Goal: Task Accomplishment & Management: Use online tool/utility

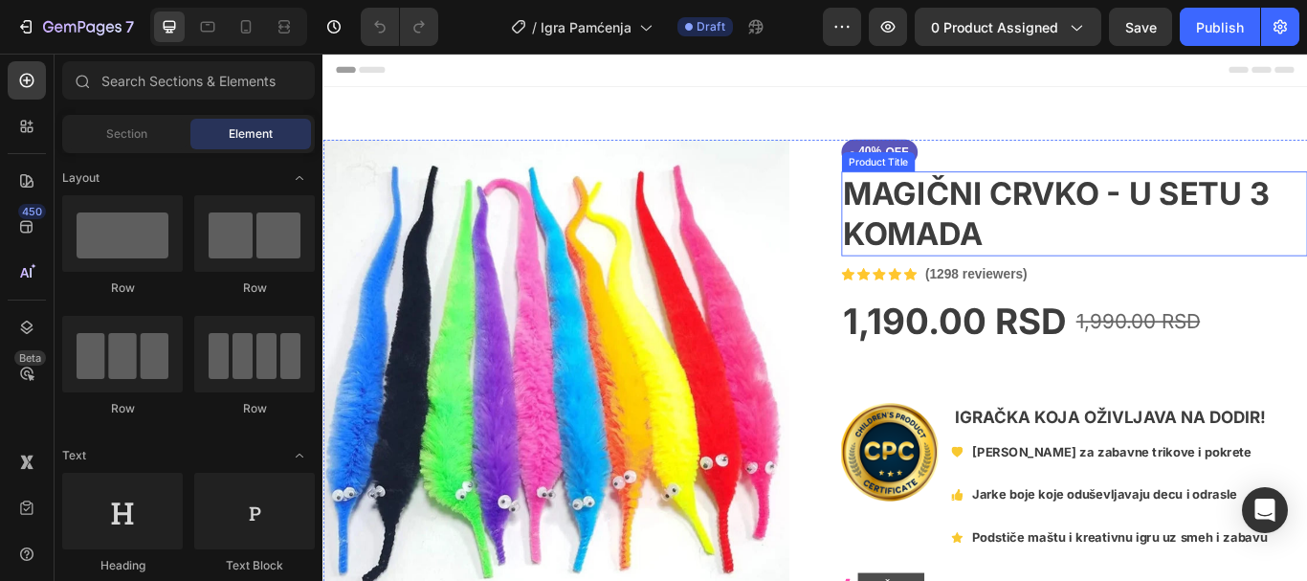
click at [1107, 230] on h1 "MAGIČNI CRVKO - U SETU 3 KOMADA" at bounding box center [1198, 240] width 543 height 99
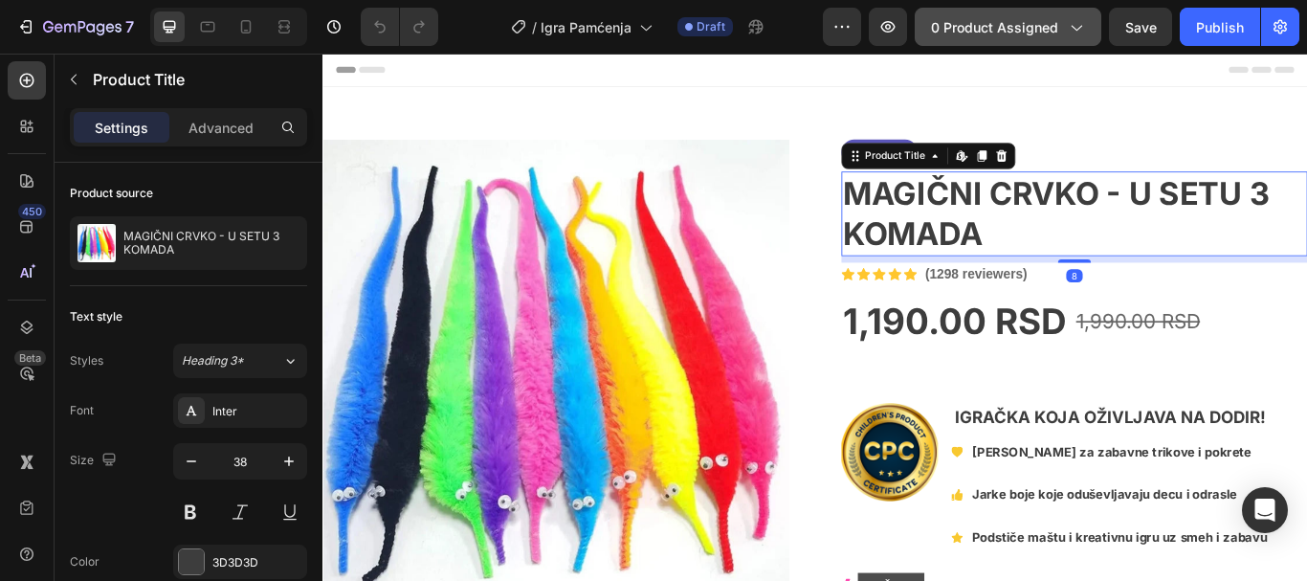
click at [964, 26] on span "0 product assigned" at bounding box center [994, 27] width 127 height 20
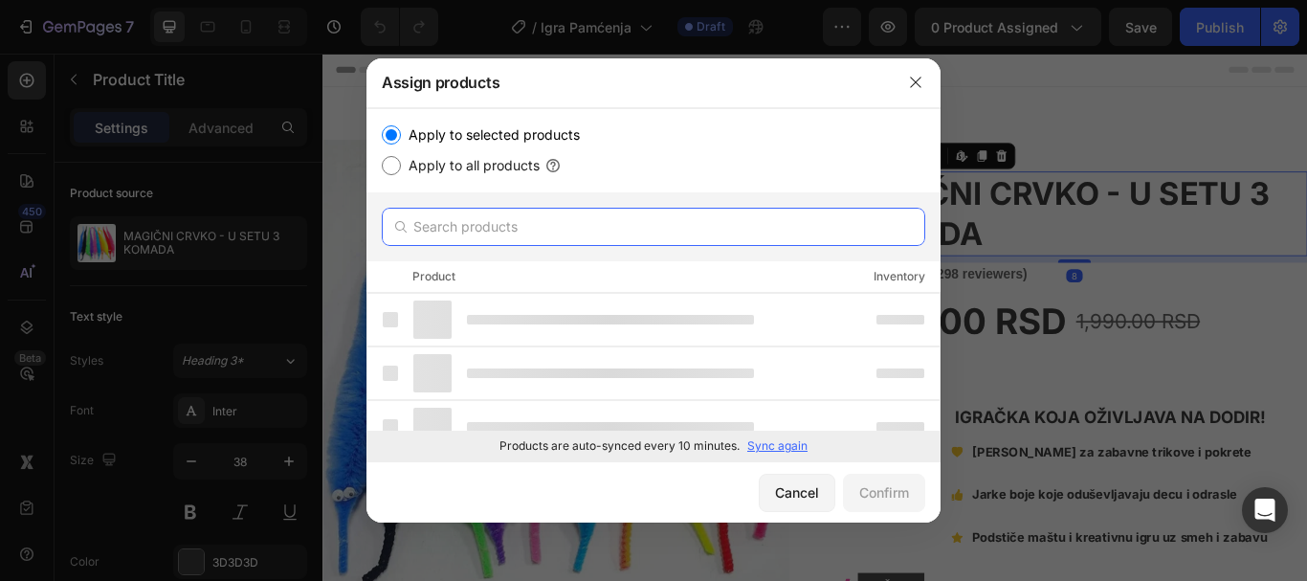
click at [649, 222] on input "text" at bounding box center [653, 227] width 543 height 38
paste input "Igra Pamćenja"
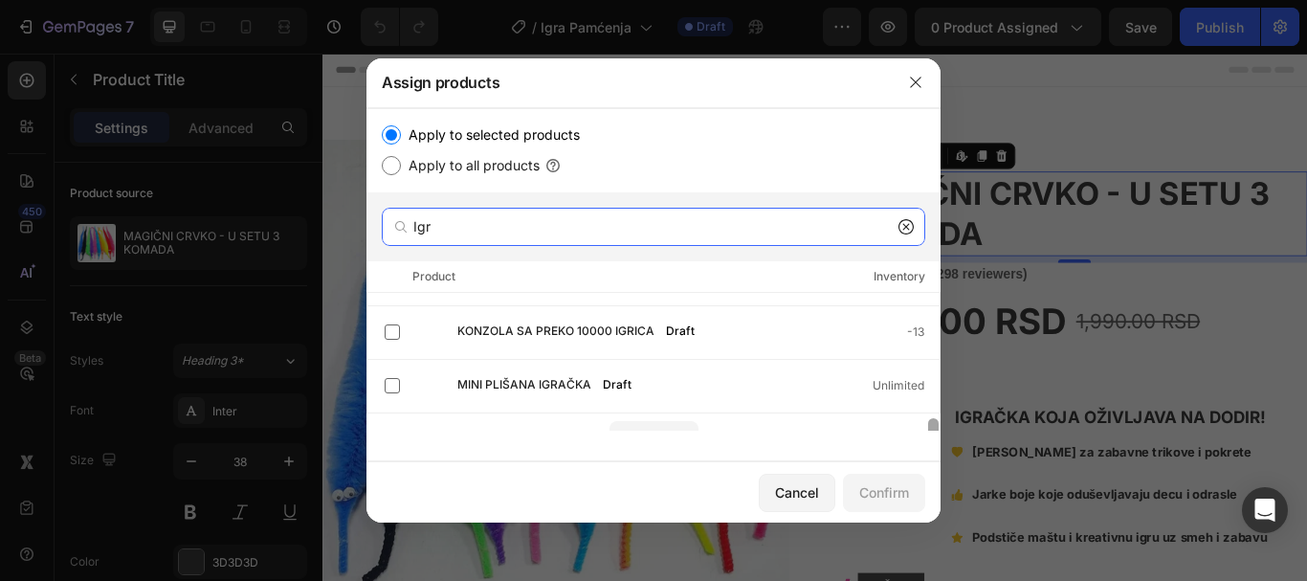
scroll to position [435, 0]
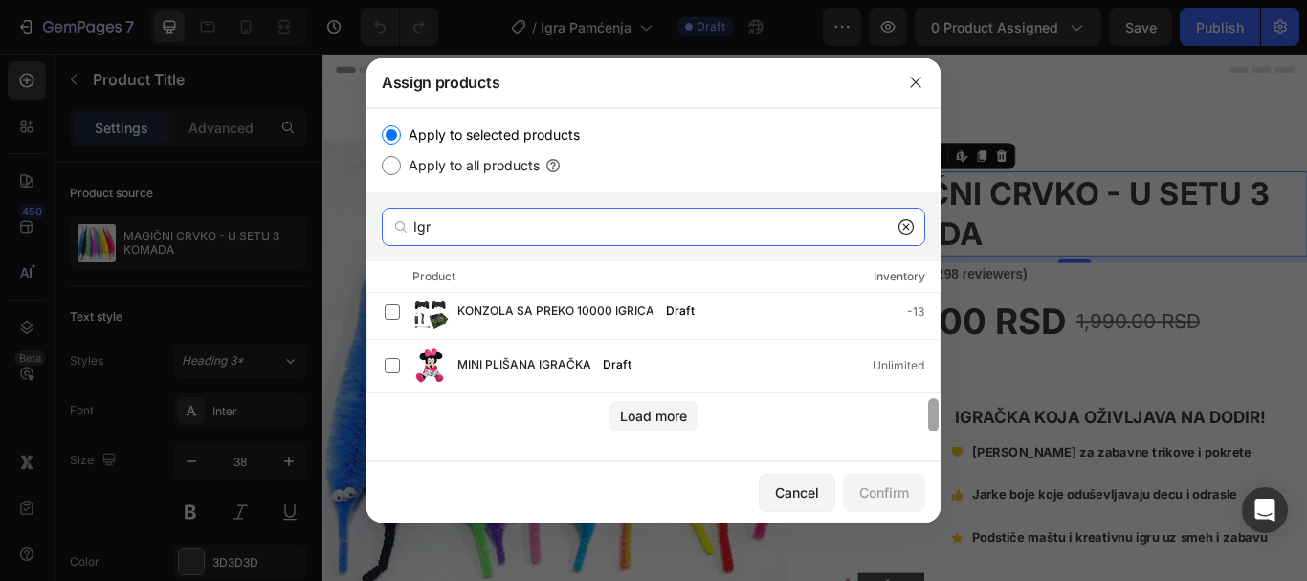
drag, startPoint x: 936, startPoint y: 316, endPoint x: 942, endPoint y: 466, distance: 150.3
click at [942, 466] on div "Assign products Apply to selected products Apply to all products Igr Product In…" at bounding box center [653, 290] width 1307 height 581
type input "Igr"
click at [661, 404] on button "Load more" at bounding box center [653, 416] width 89 height 31
click at [683, 239] on input "Igr" at bounding box center [653, 227] width 543 height 38
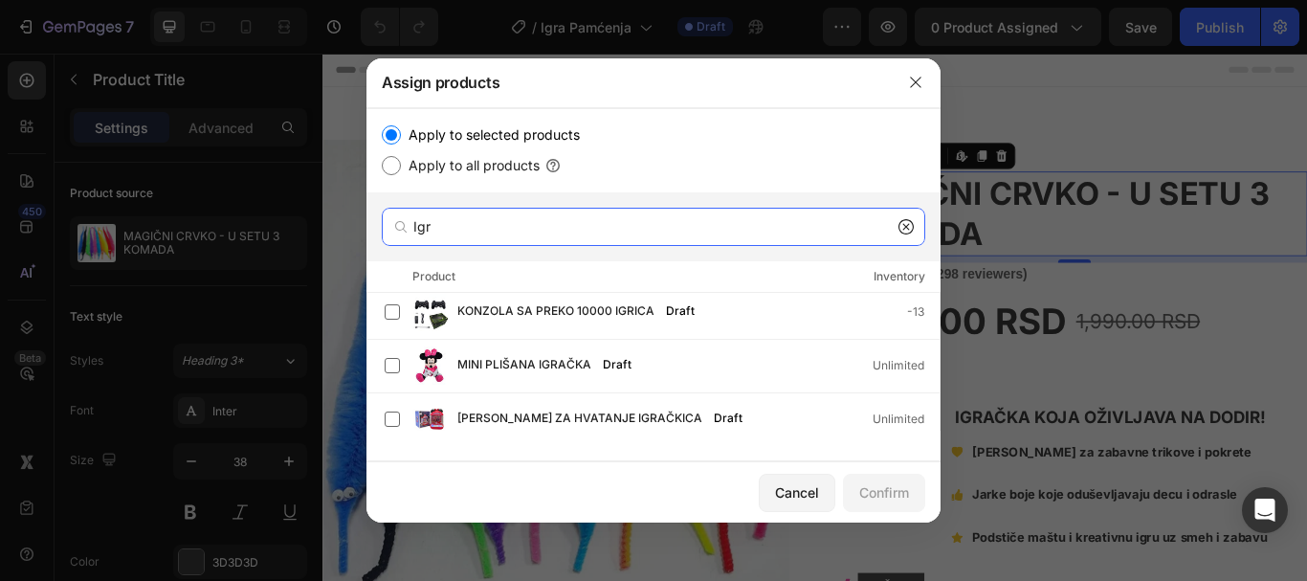
click at [682, 241] on input "Igr" at bounding box center [653, 227] width 543 height 38
paste input "Igra Pamćenja"
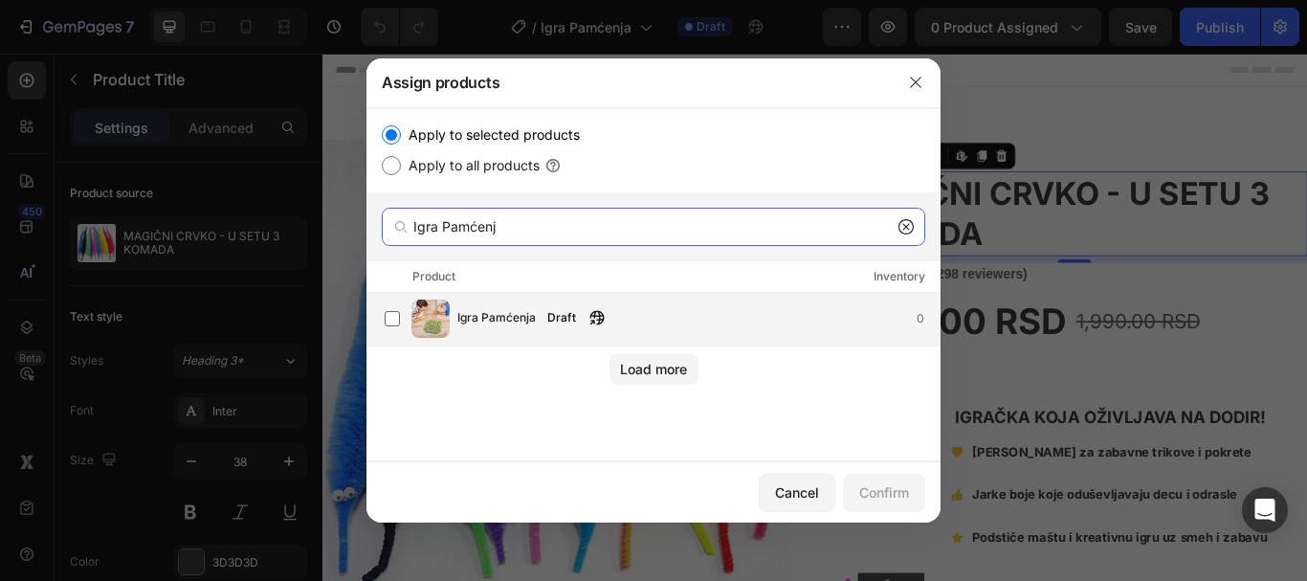
type input "Igra Pamćenj"
click at [661, 298] on div "Igra Pamćenja Draft 0" at bounding box center [653, 320] width 574 height 54
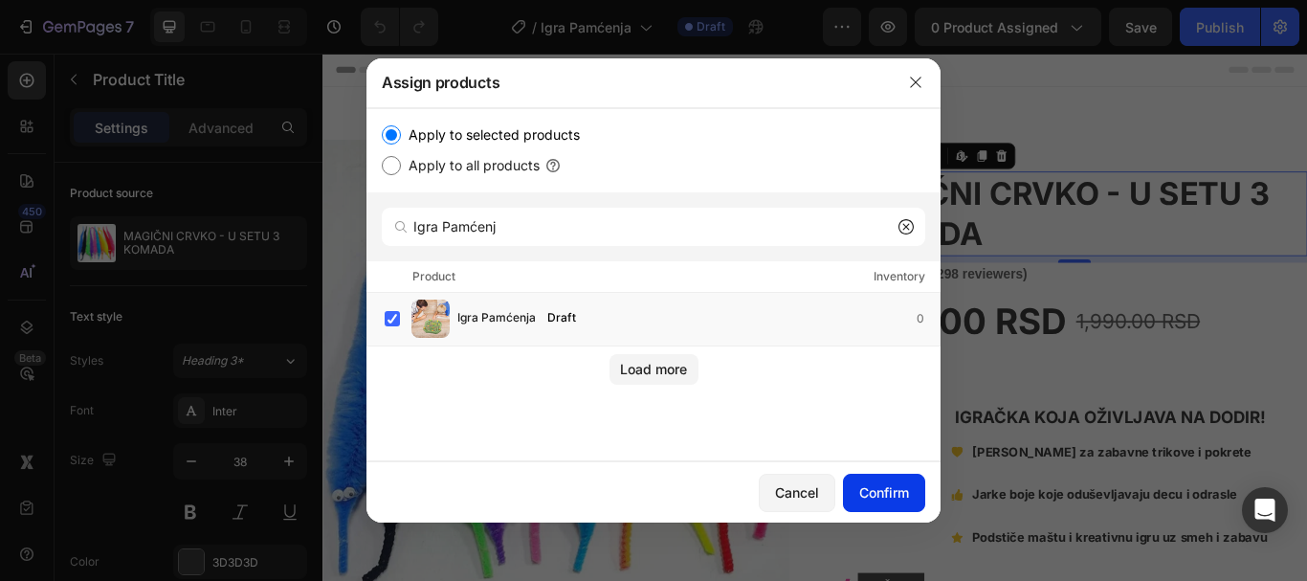
click at [872, 501] on div "Confirm" at bounding box center [884, 492] width 50 height 20
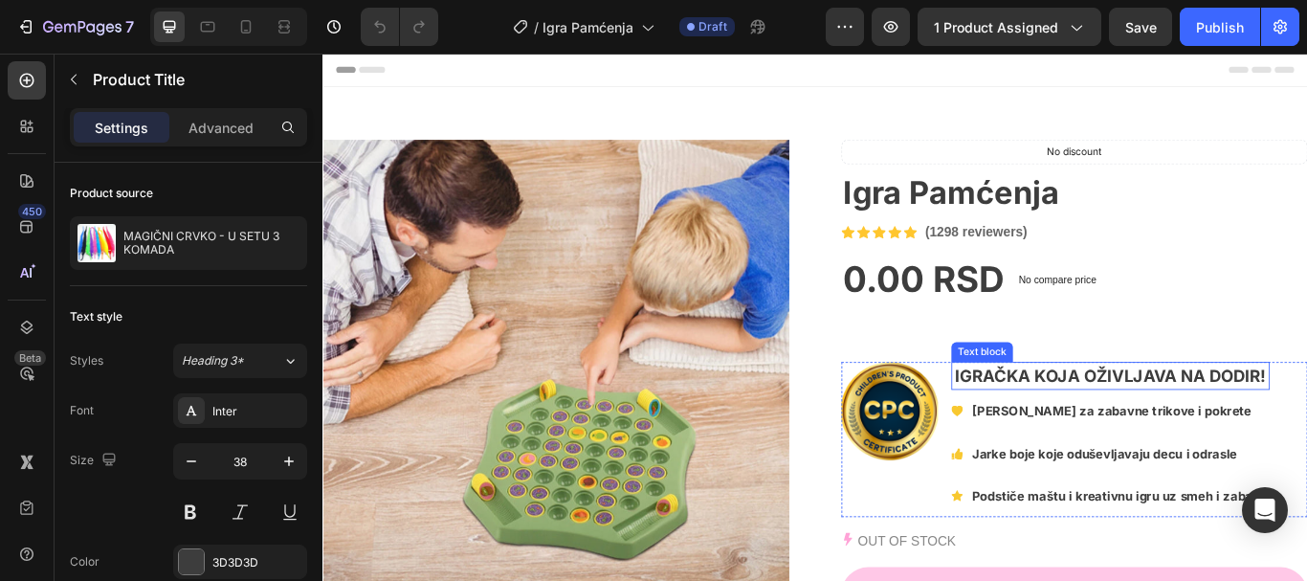
click at [1274, 429] on strong "IGRAČKA KOJA OŽIVLJAVA NA DODIR!" at bounding box center [1241, 429] width 363 height 23
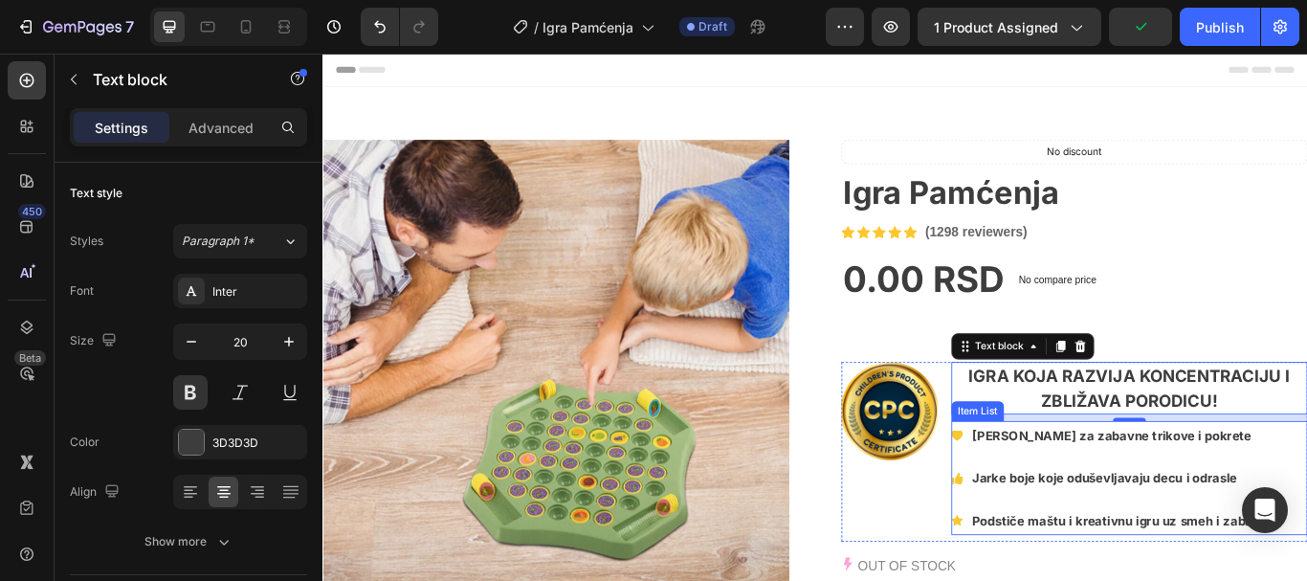
click at [1129, 494] on strong "[PERSON_NAME] za zabavne trikove i pokrete" at bounding box center [1242, 499] width 326 height 18
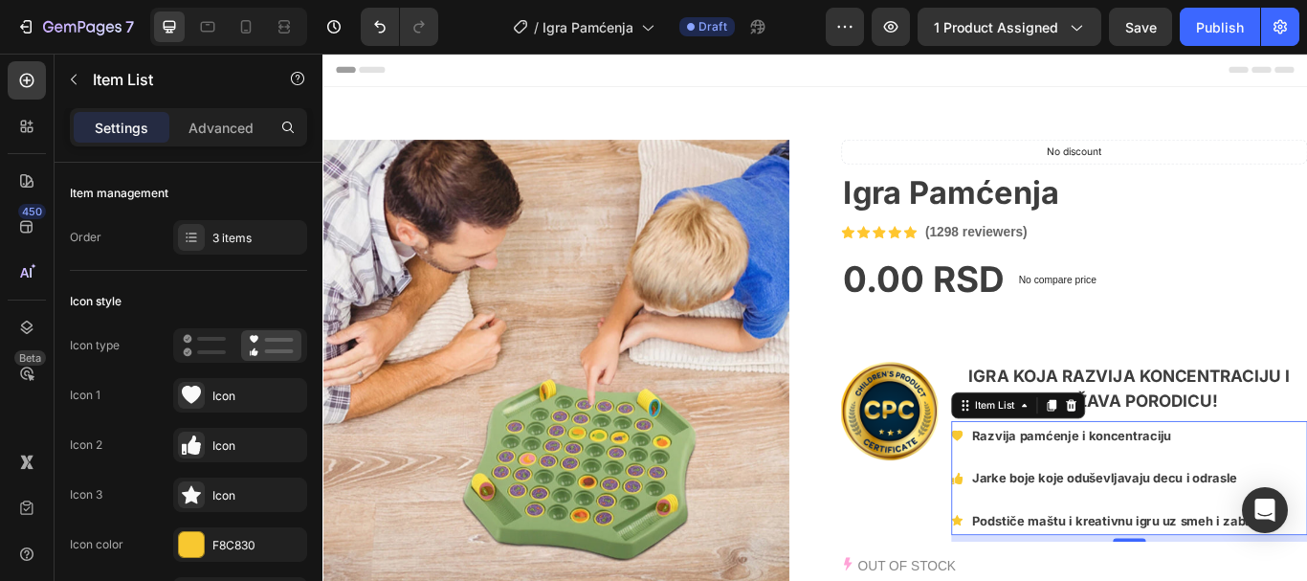
click at [1131, 544] on strong "Jarke boje koje oduševljavaju decu i odrasle" at bounding box center [1233, 548] width 309 height 18
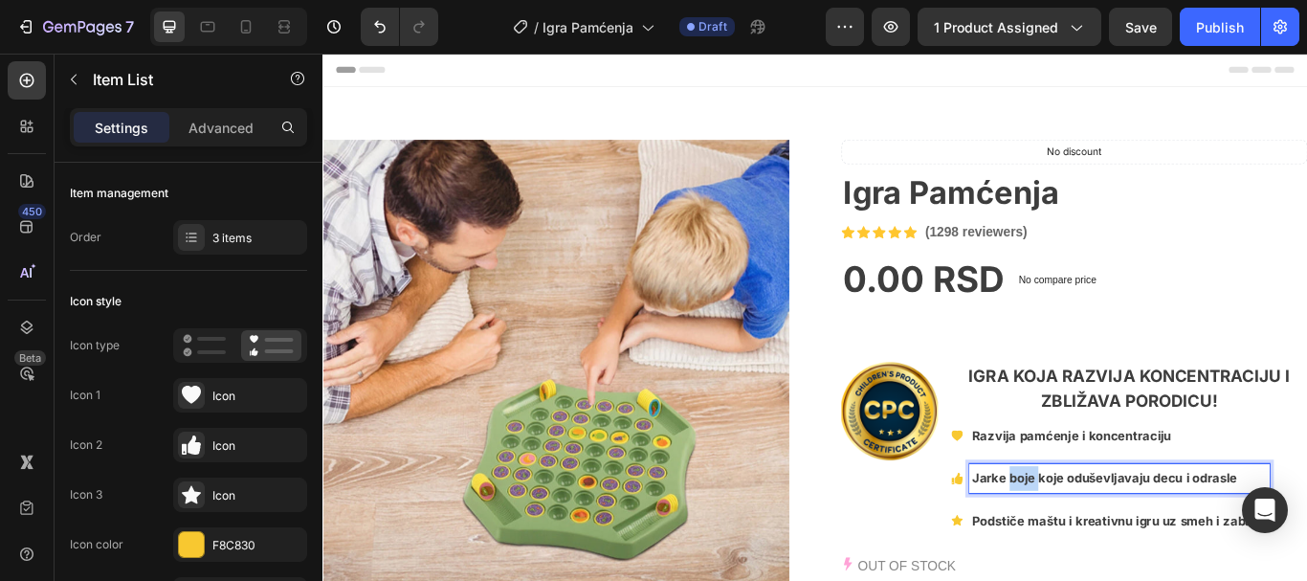
click at [1131, 544] on strong "Jarke boje koje oduševljavaju decu i odrasle" at bounding box center [1233, 548] width 309 height 18
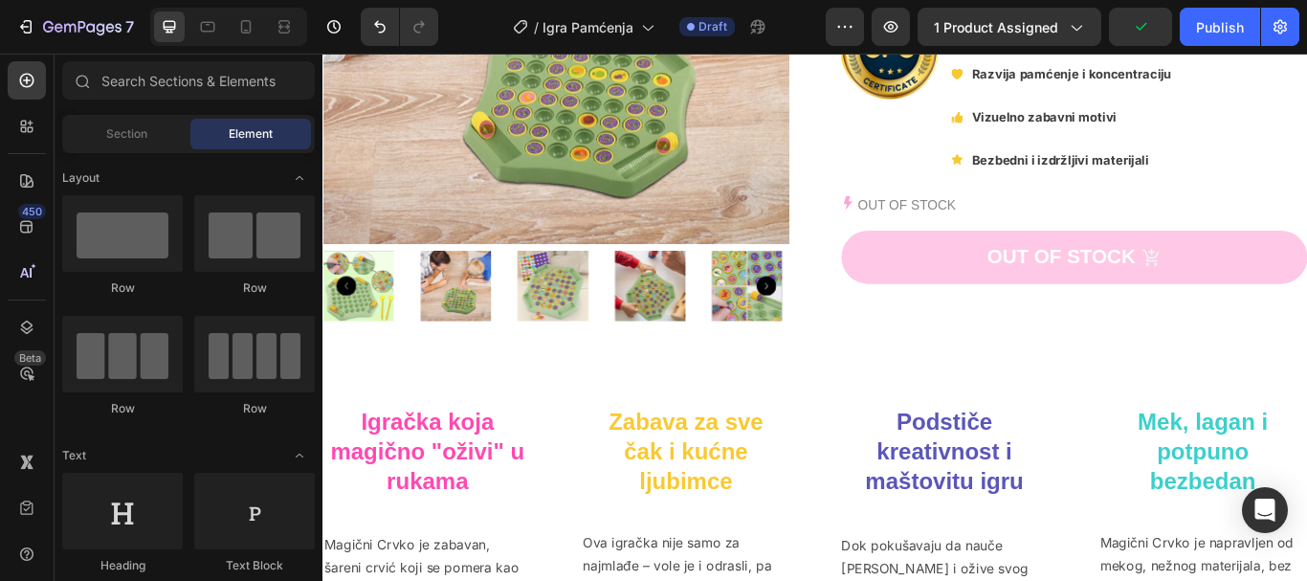
scroll to position [669, 0]
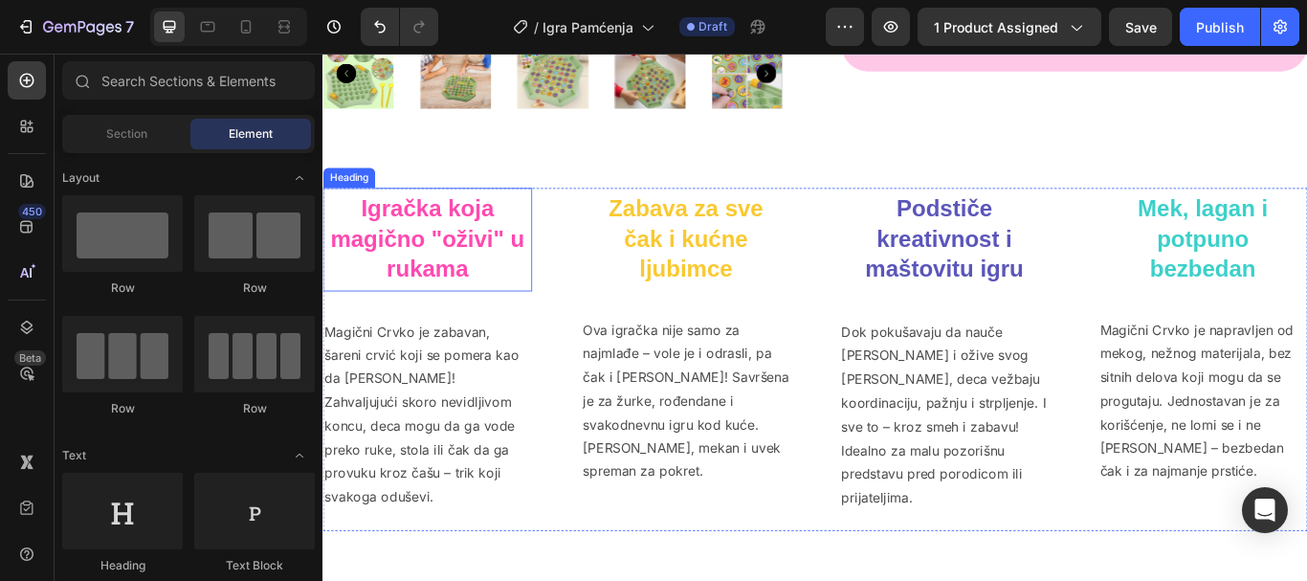
click at [464, 244] on strong "Igračka koja magično "oživi" u rukama" at bounding box center [444, 269] width 227 height 99
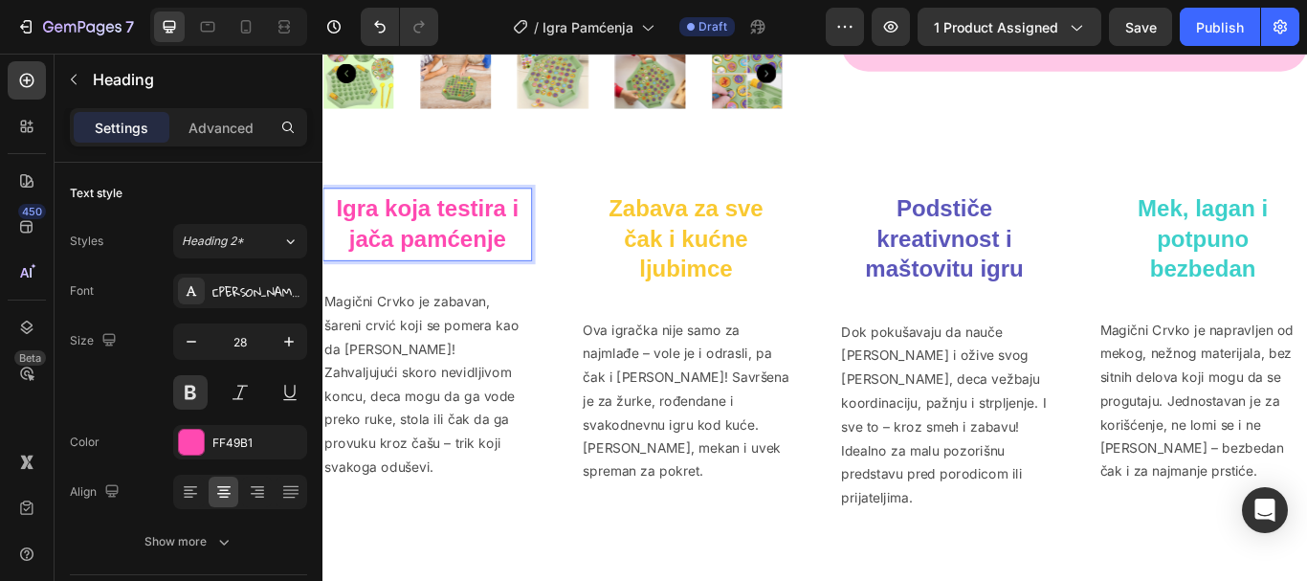
scroll to position [1, 0]
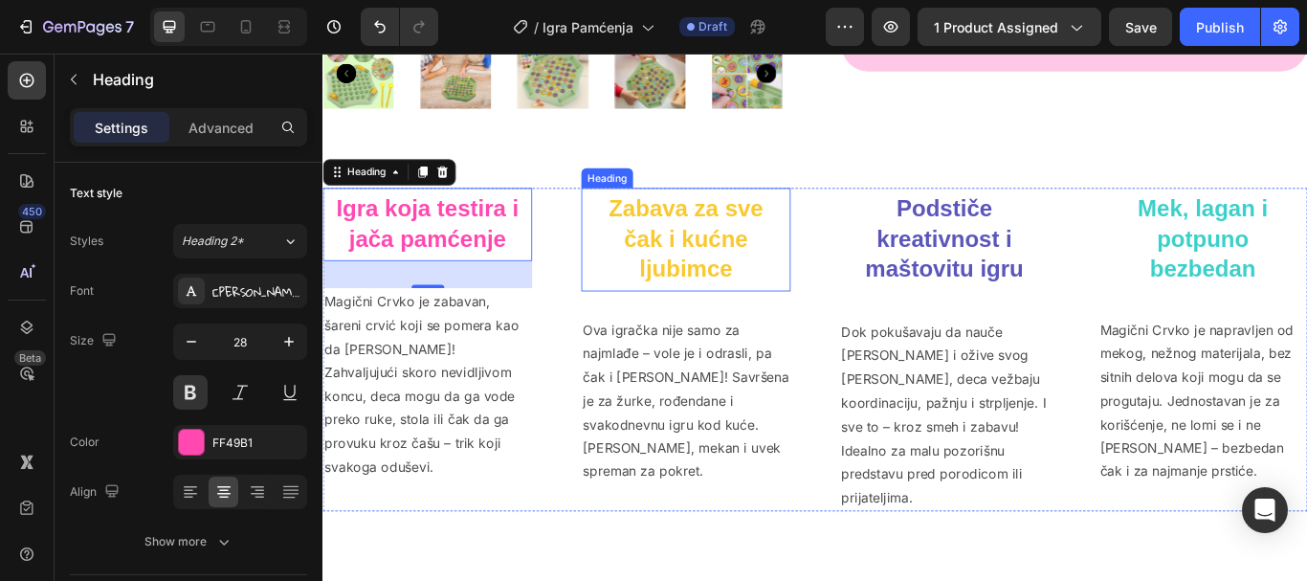
click at [711, 237] on strong "Zabava za sve čak i kućne ljubimce" at bounding box center [745, 269] width 180 height 99
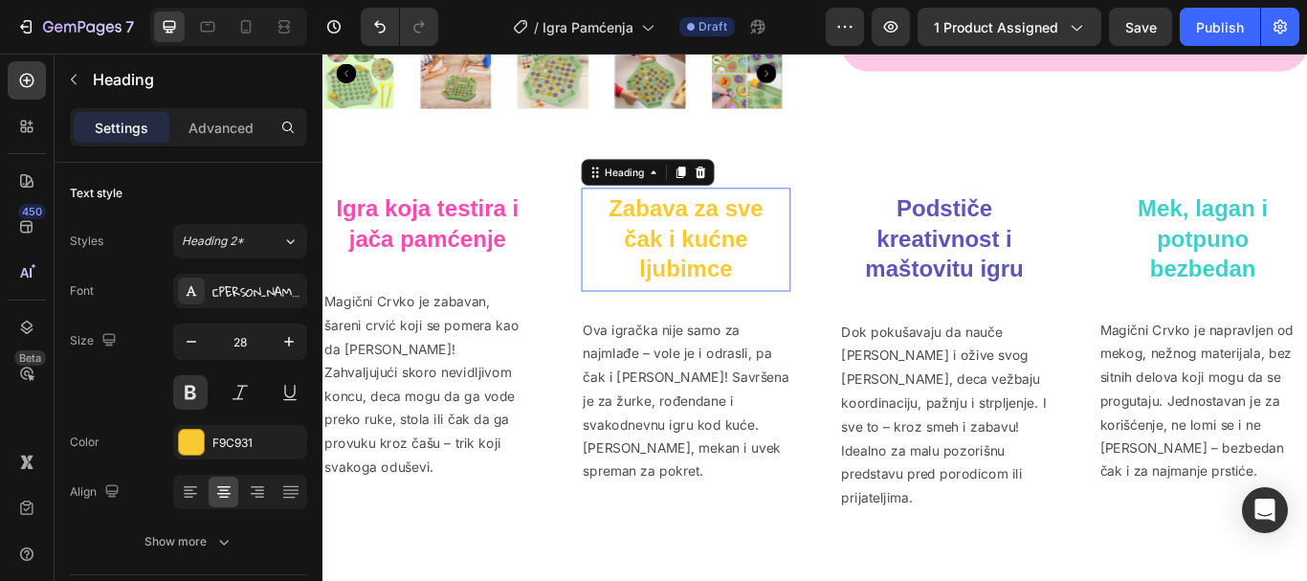
click at [711, 237] on strong "Zabava za sve čak i kućne ljubimce" at bounding box center [745, 269] width 180 height 99
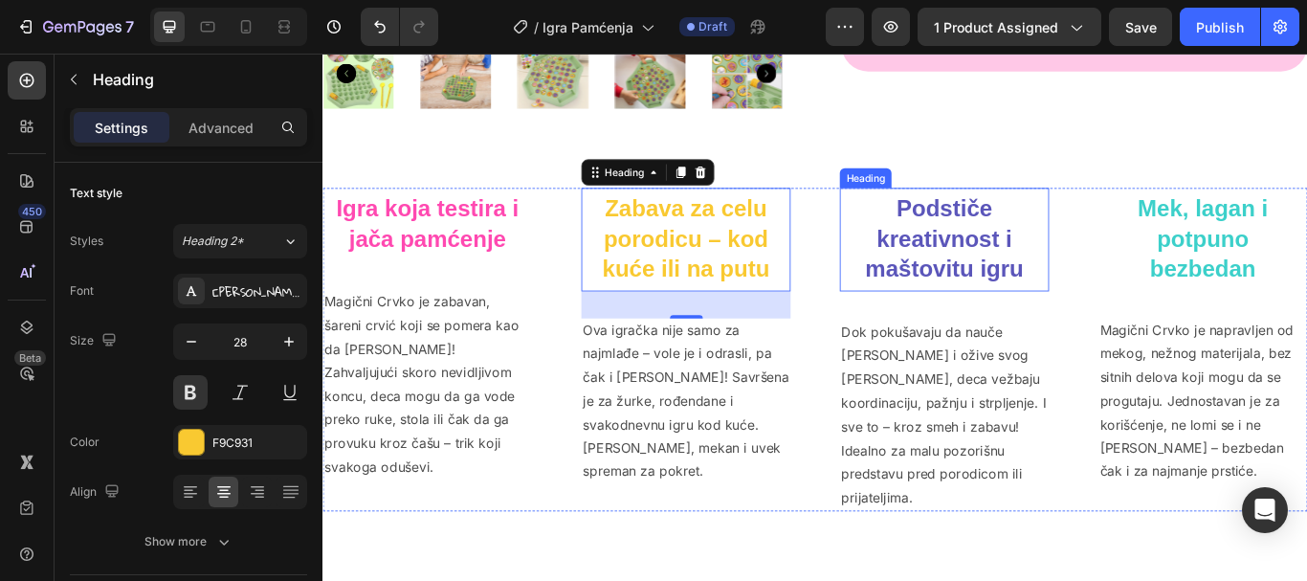
click at [997, 256] on strong "Podstiče kreativnost i maštovitu igru" at bounding box center [1047, 269] width 185 height 99
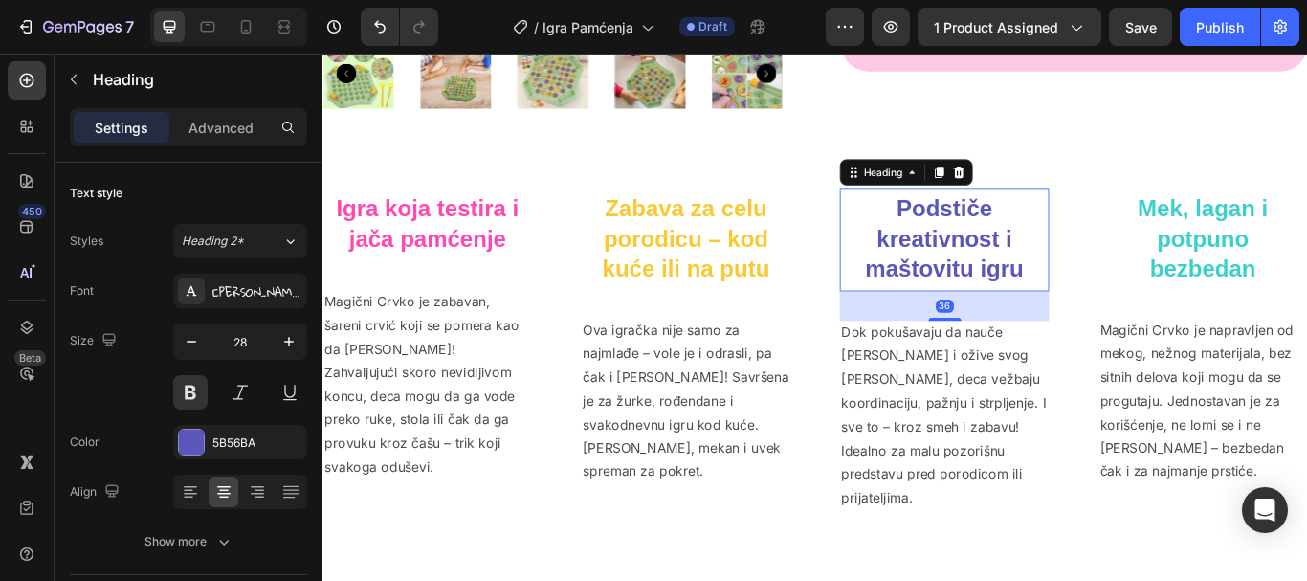
click at [997, 256] on strong "Podstiče kreativnost i maštovitu igru" at bounding box center [1047, 269] width 185 height 99
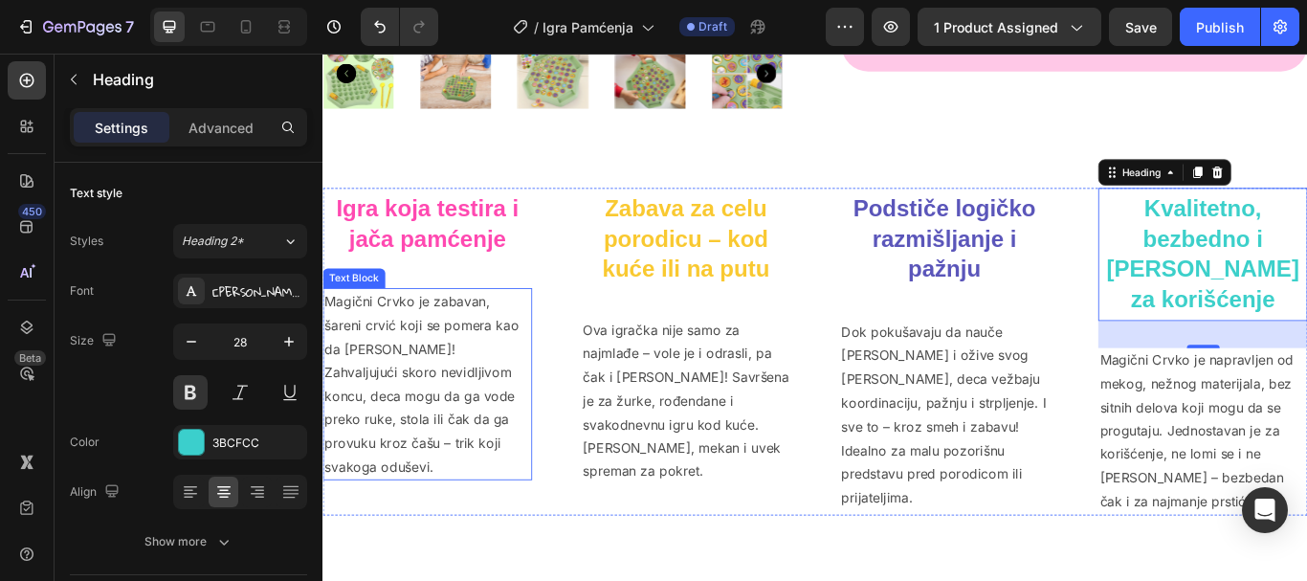
click at [452, 385] on p "Magični Crvko je zabavan, šareni crvić koji se pomera kao da [PERSON_NAME]! Zah…" at bounding box center [444, 439] width 240 height 220
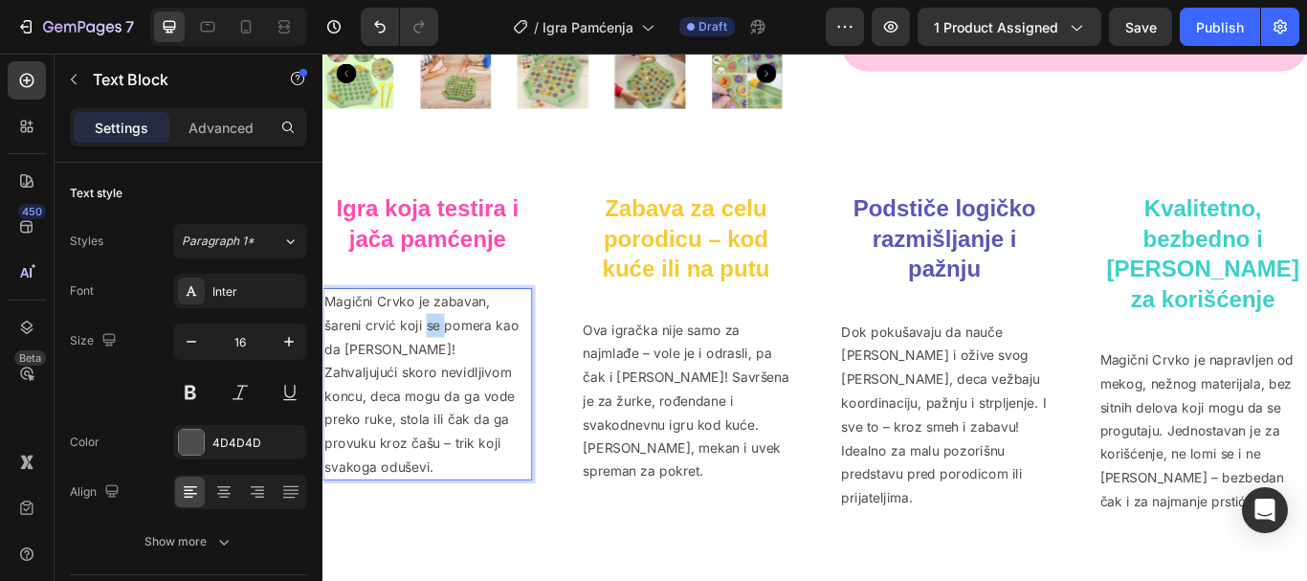
click at [452, 385] on p "Magični Crvko je zabavan, šareni crvić koji se pomera kao da [PERSON_NAME]! Zah…" at bounding box center [444, 439] width 240 height 220
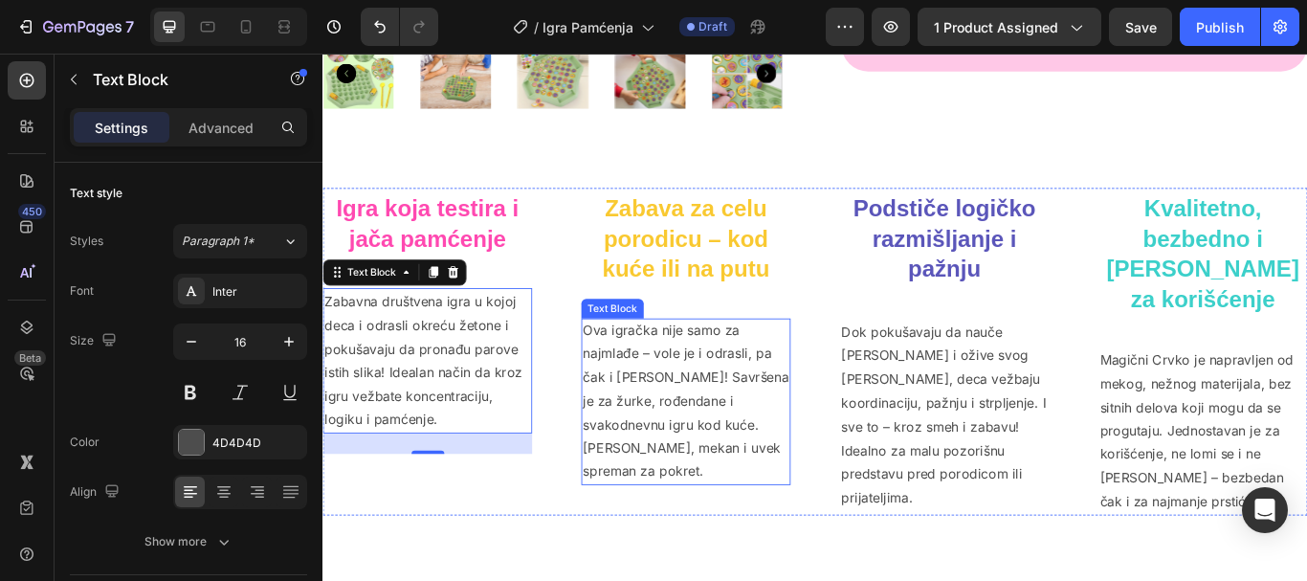
click at [775, 400] on p "Ova igračka nije samo za najmlađe – vole je i odrasli, pa čak i [PERSON_NAME]! …" at bounding box center [746, 459] width 240 height 193
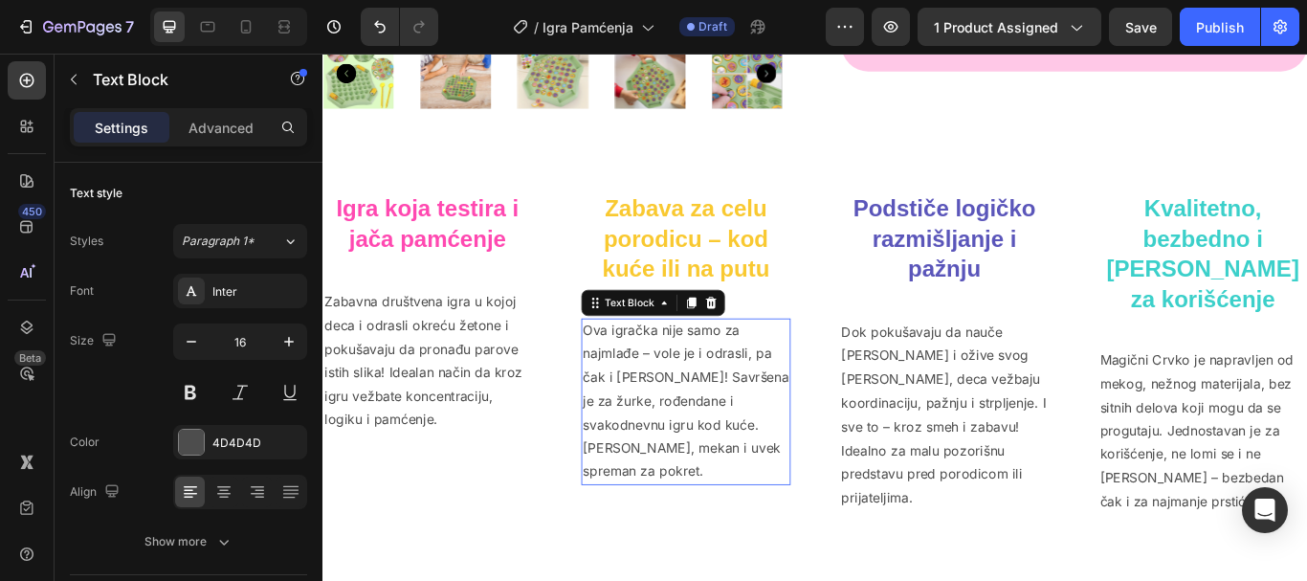
click at [775, 400] on p "Ova igračka nije samo za najmlađe – vole je i odrasli, pa čak i [PERSON_NAME]! …" at bounding box center [746, 459] width 240 height 193
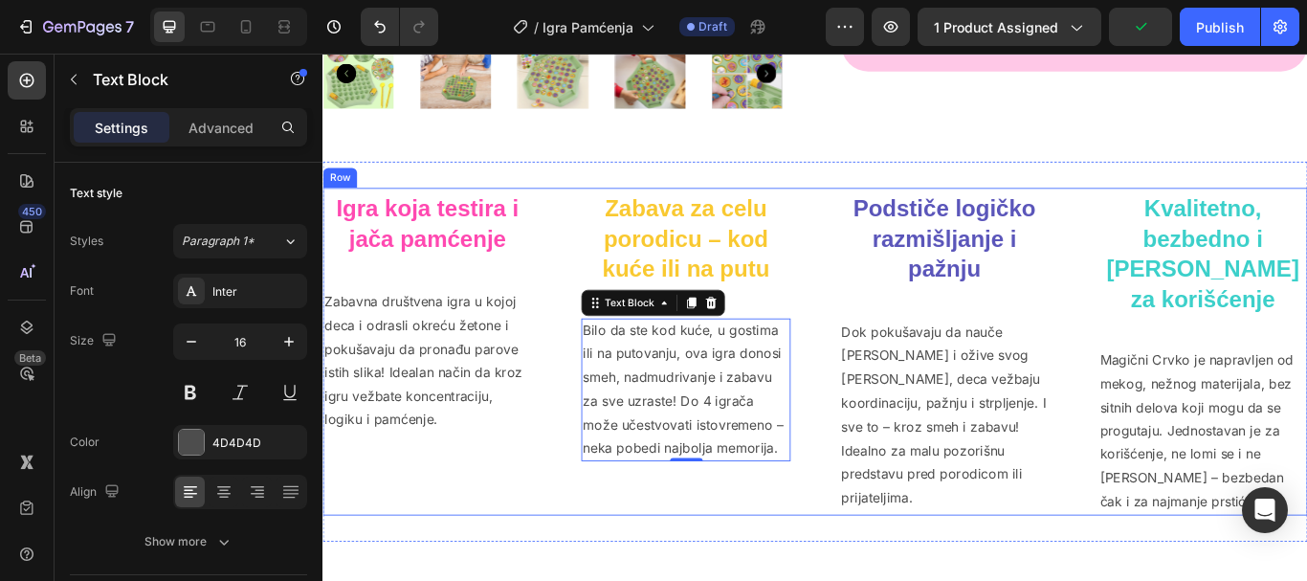
click at [983, 448] on p "Dok pokušavaju da nauče [PERSON_NAME] i ožive svog [PERSON_NAME], deca vežbaju …" at bounding box center [1047, 475] width 240 height 220
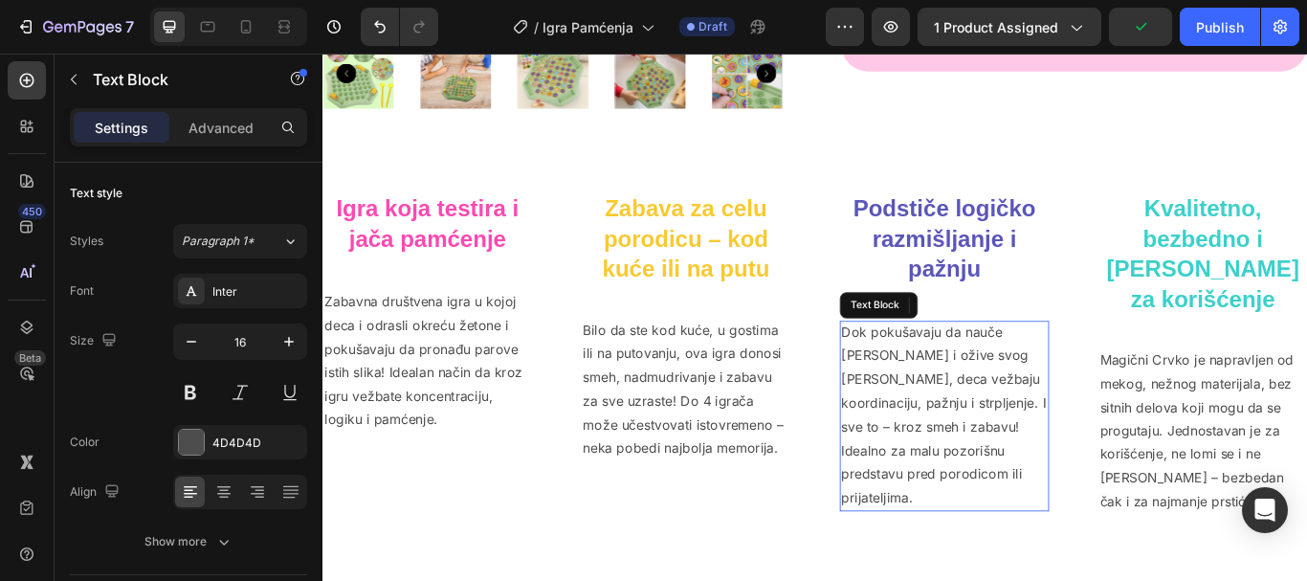
click at [983, 448] on p "Dok pokušavaju da nauče [PERSON_NAME] i ožive svog [PERSON_NAME], deca vežbaju …" at bounding box center [1047, 475] width 240 height 220
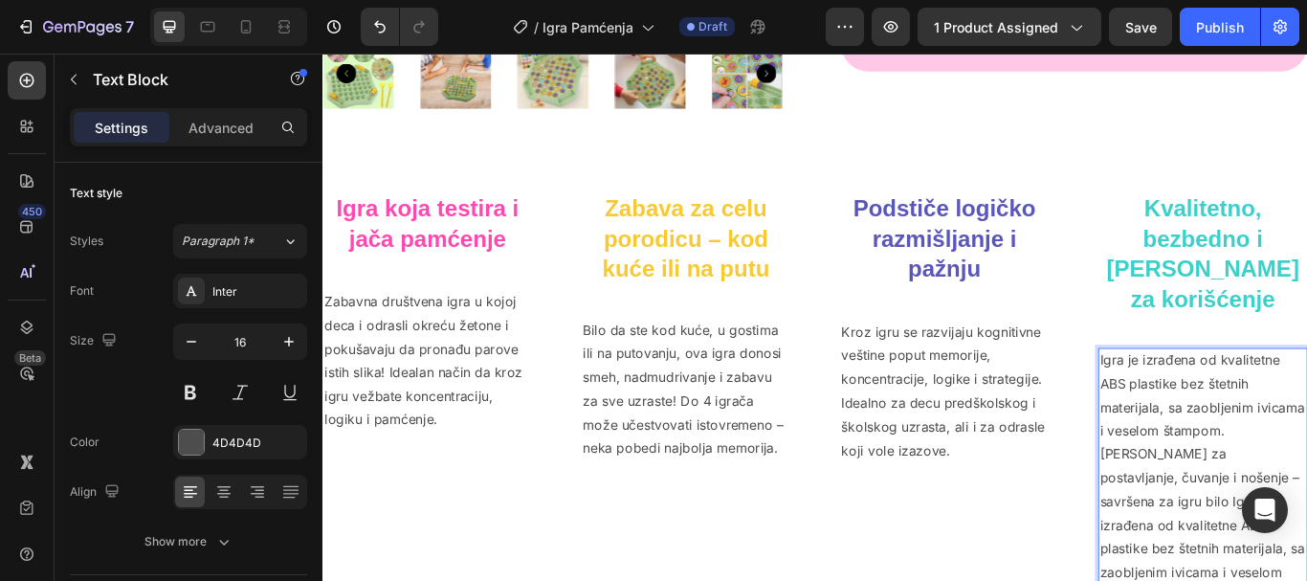
scroll to position [726, 0]
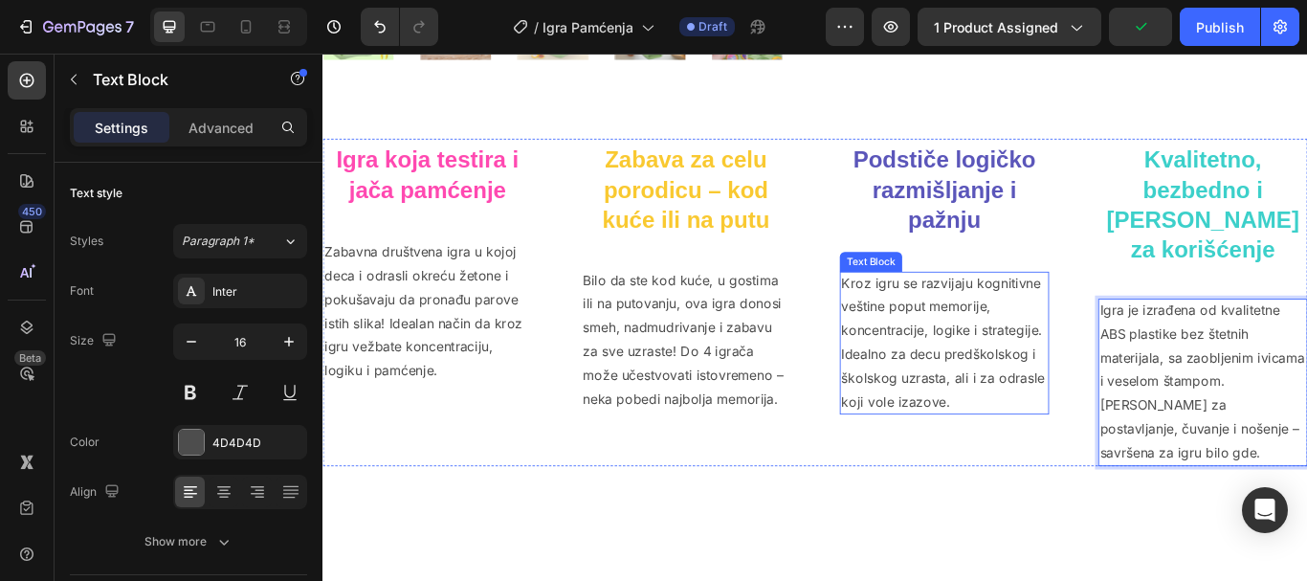
click at [1032, 373] on p "Kroz igru se razvijaju kognitivne veštine poput memorije, koncentracije, logike…" at bounding box center [1047, 390] width 240 height 165
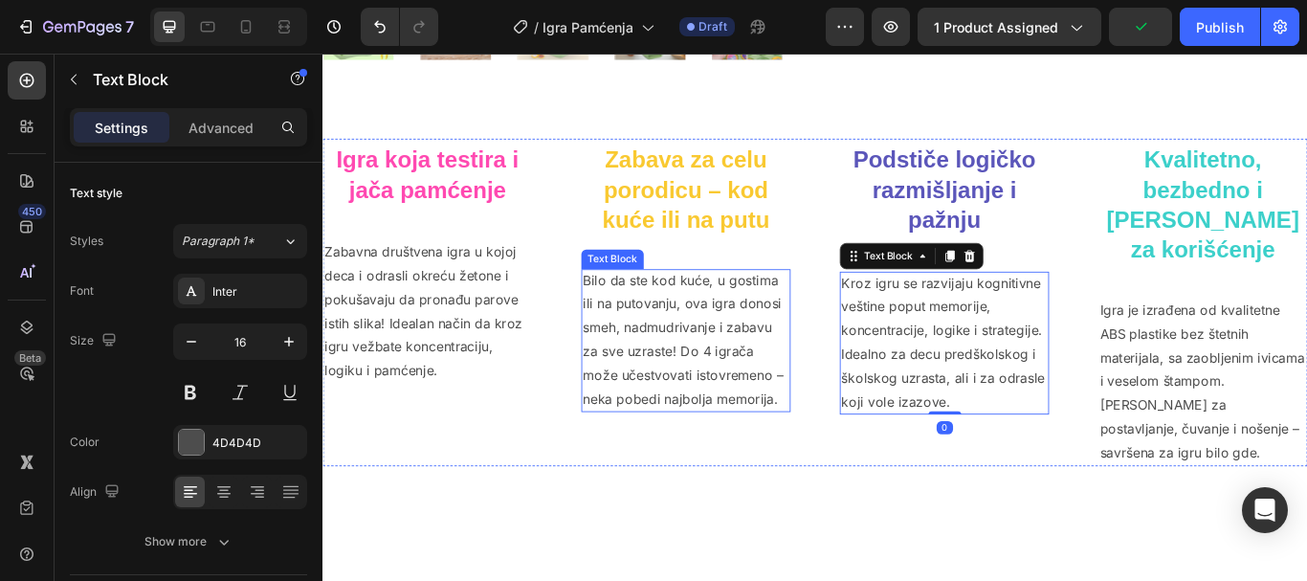
click at [774, 345] on p "Bilo da ste kod kuće, u gostima ili na putovanju, ova igra donosi smeh, nadmudr…" at bounding box center [746, 387] width 240 height 165
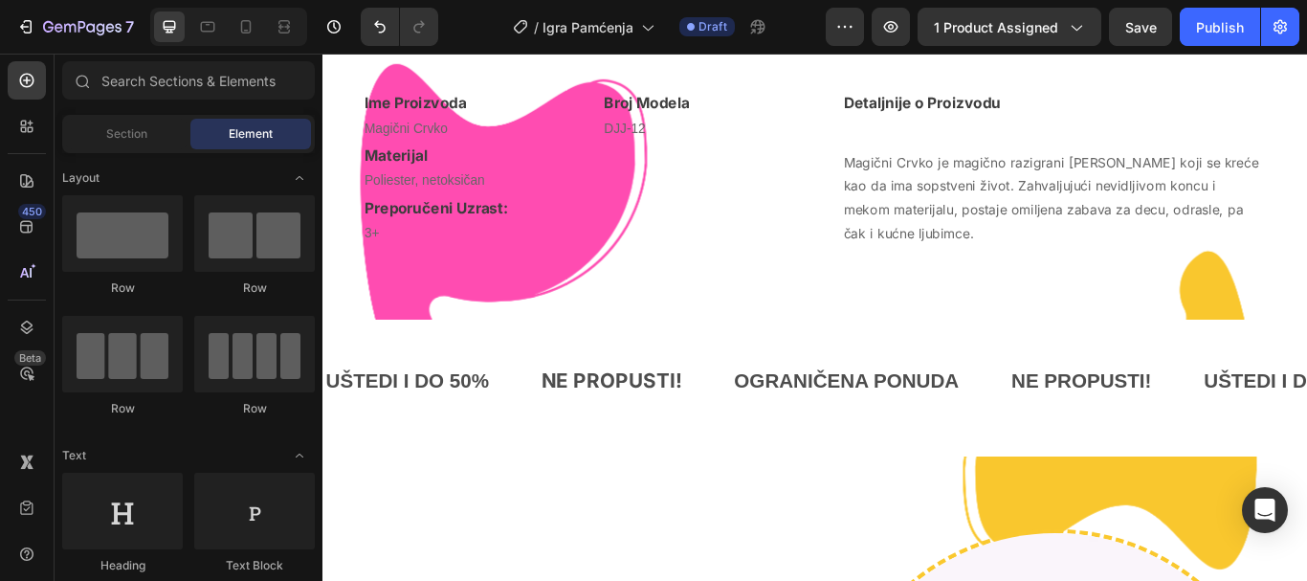
scroll to position [2021, 0]
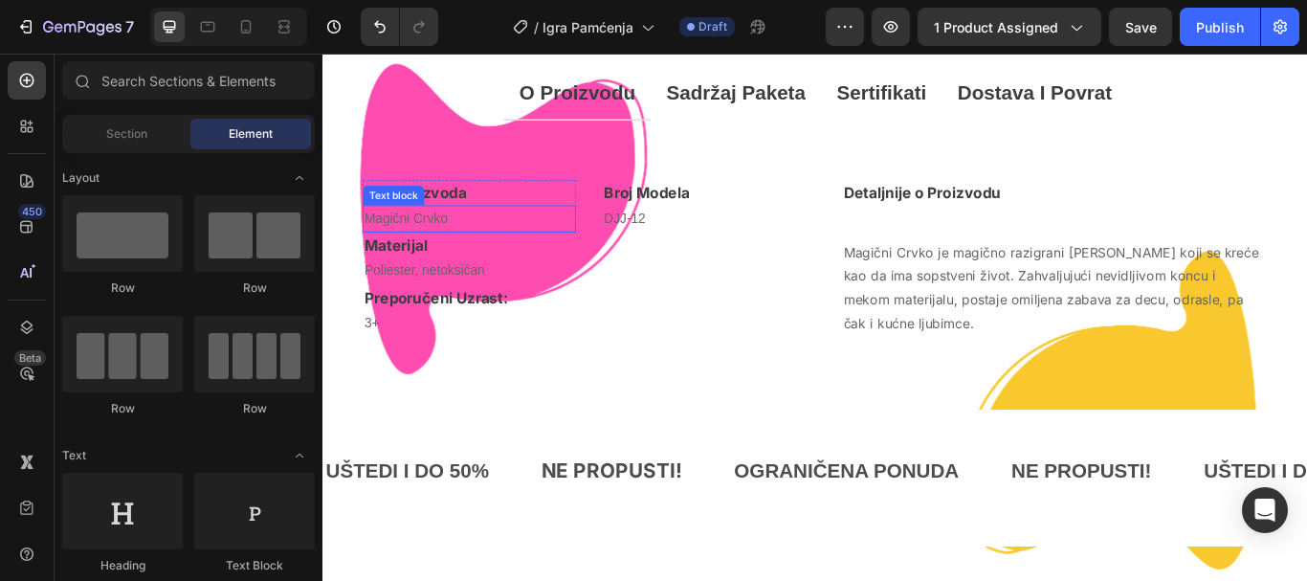
click at [417, 238] on p "Magični Crvko" at bounding box center [492, 246] width 245 height 28
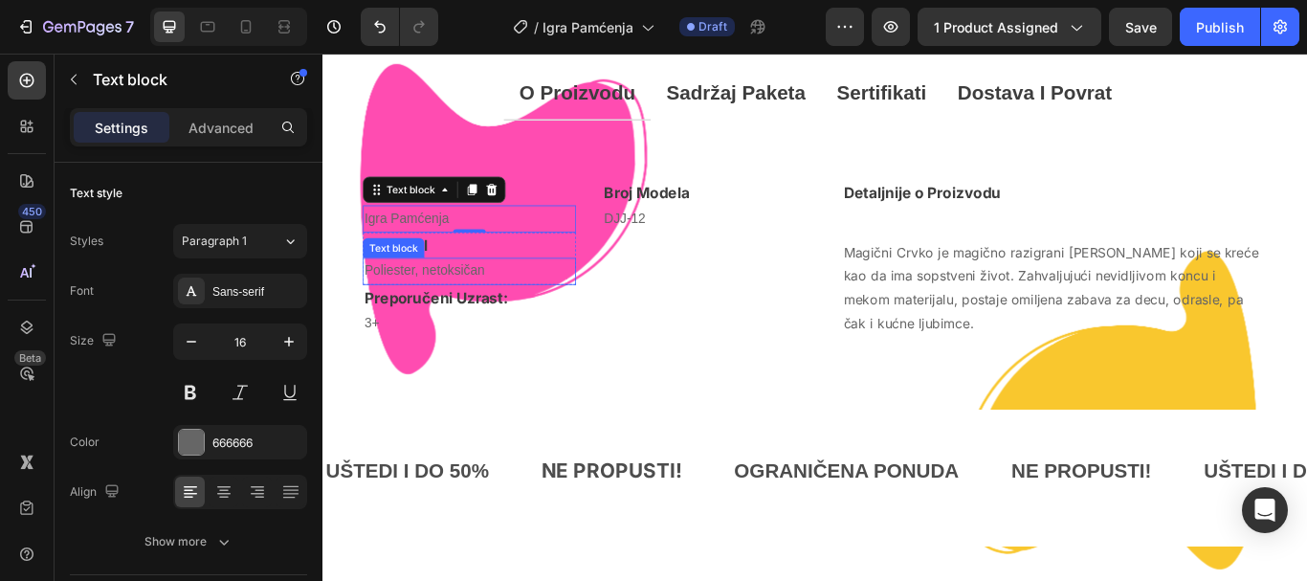
click at [454, 304] on p "Poliester, netoksičan" at bounding box center [492, 308] width 245 height 28
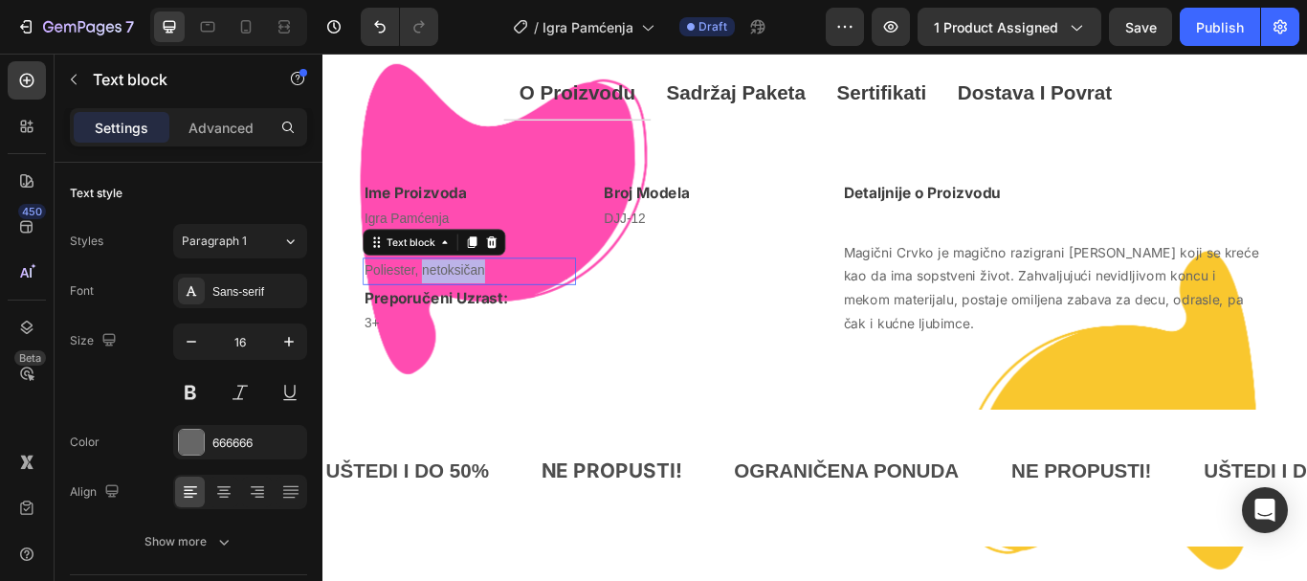
click at [454, 304] on p "Poliester, netoksičan" at bounding box center [492, 308] width 245 height 28
click at [1004, 326] on p "Magični Crvko je magično razigrani [PERSON_NAME] koji se kreće kao da ima sopst…" at bounding box center [1176, 327] width 494 height 110
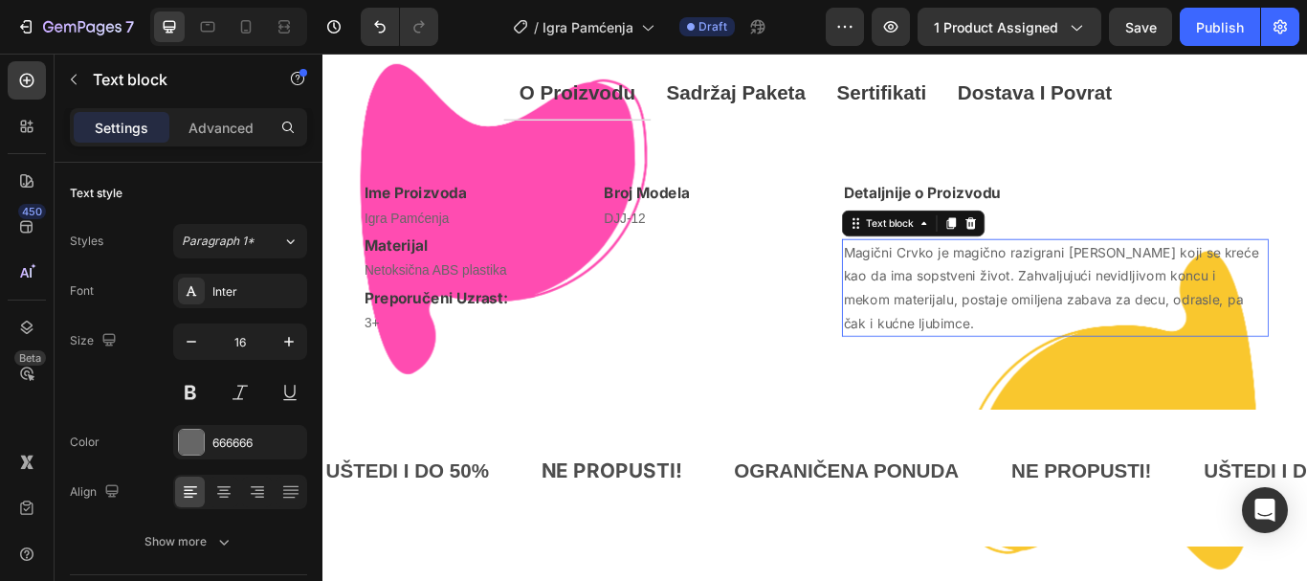
click at [1004, 326] on p "Magični Crvko je magično razigrani [PERSON_NAME] koji se kreće kao da ima sopst…" at bounding box center [1176, 327] width 494 height 110
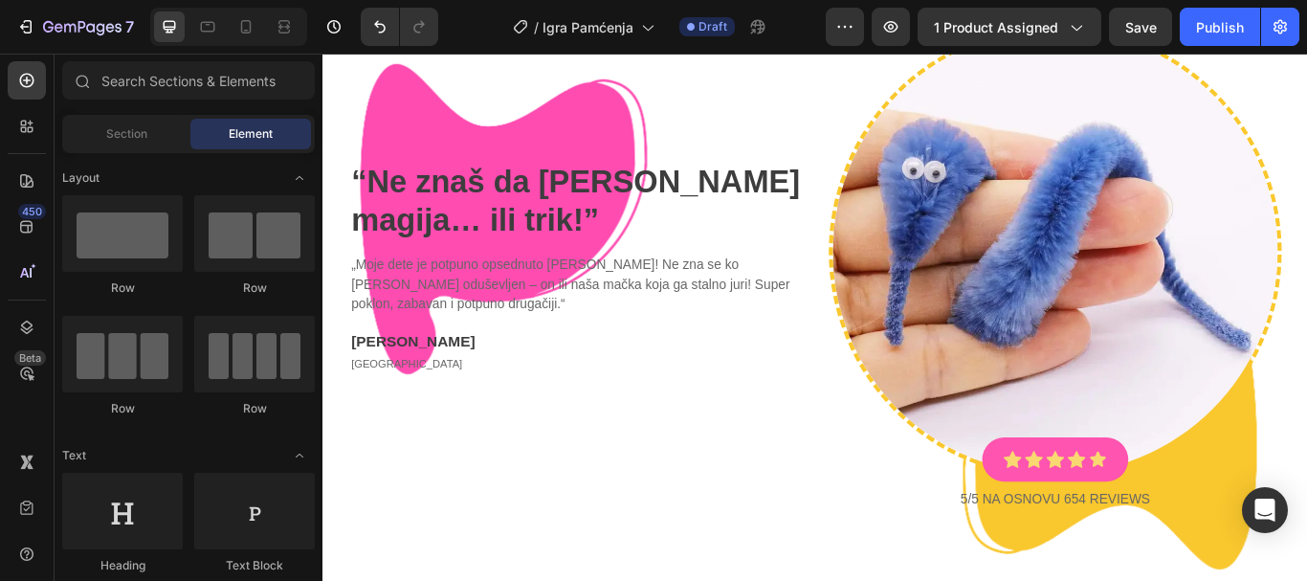
scroll to position [2734, 0]
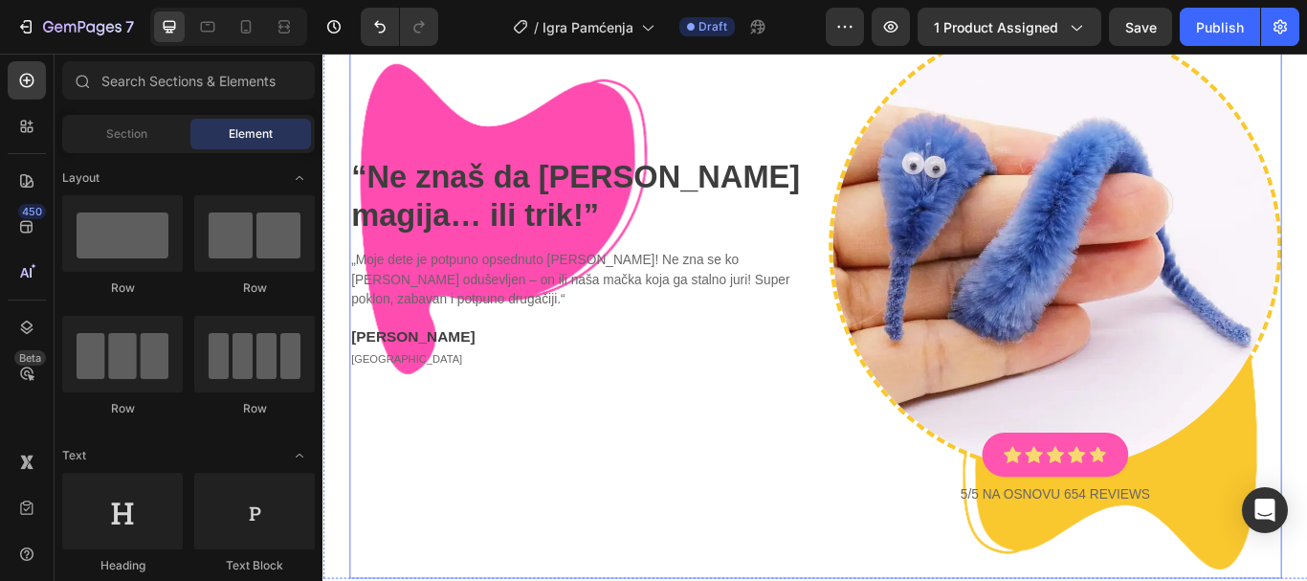
click at [385, 209] on strong "Ne znaš da [PERSON_NAME] magija… ili trik!" at bounding box center [616, 220] width 523 height 84
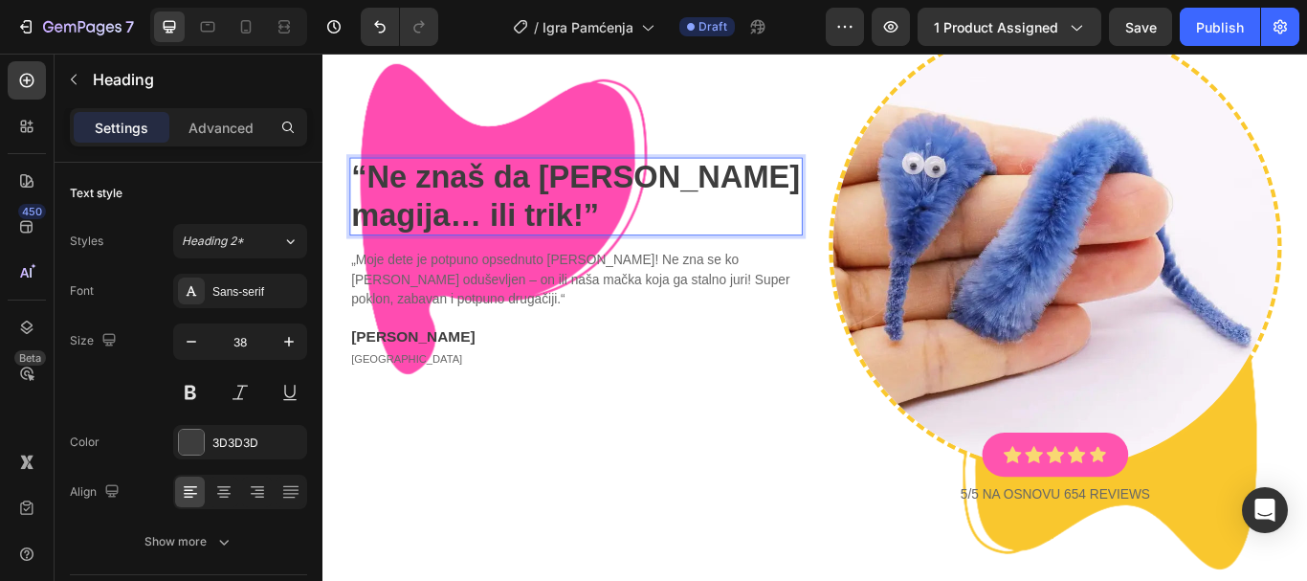
click at [411, 235] on strong "Ne znaš da [PERSON_NAME] magija… ili trik!" at bounding box center [616, 220] width 523 height 84
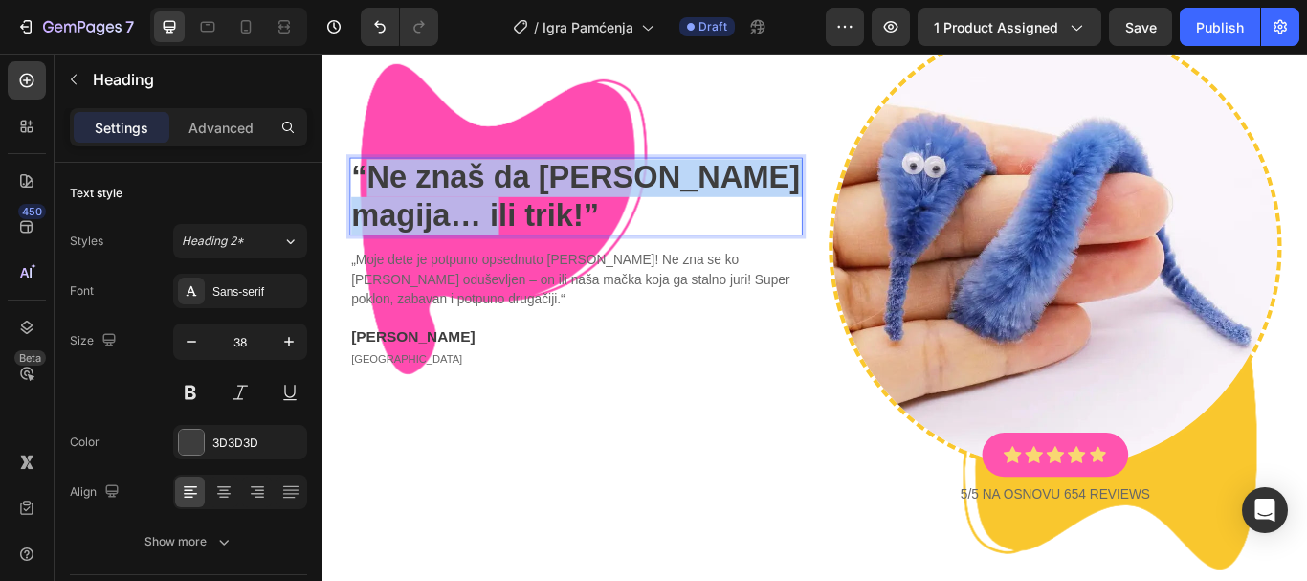
drag, startPoint x: 411, startPoint y: 236, endPoint x: 377, endPoint y: 203, distance: 48.0
click at [377, 203] on strong "Ne znaš da [PERSON_NAME] magija… ili trik!" at bounding box center [616, 220] width 523 height 84
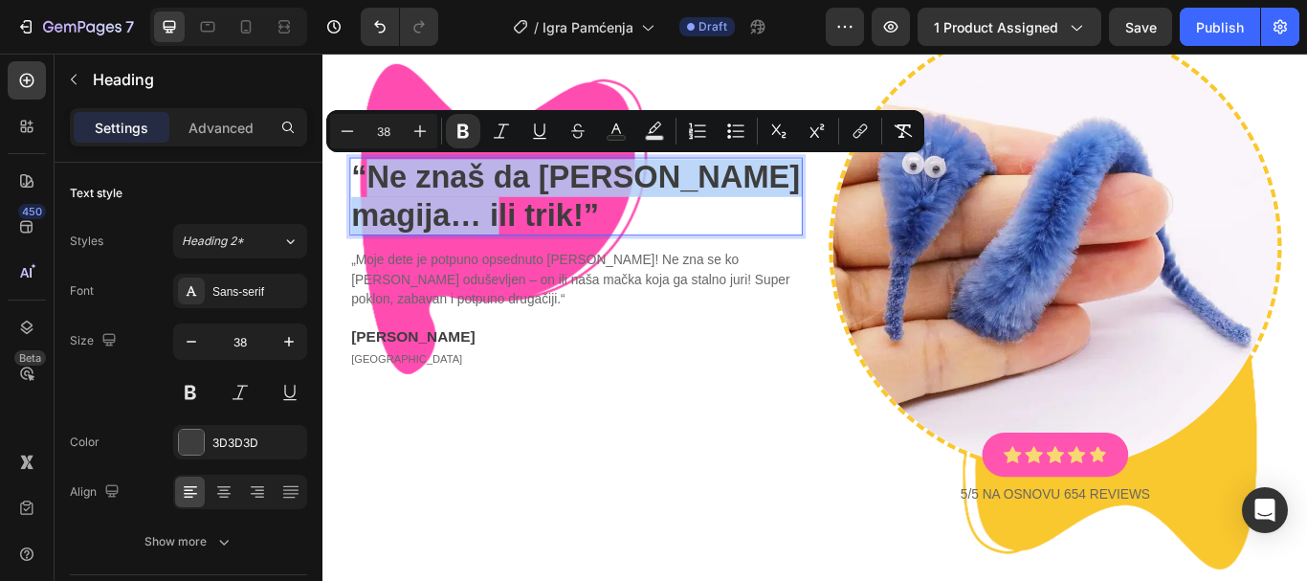
scroll to position [2712, 0]
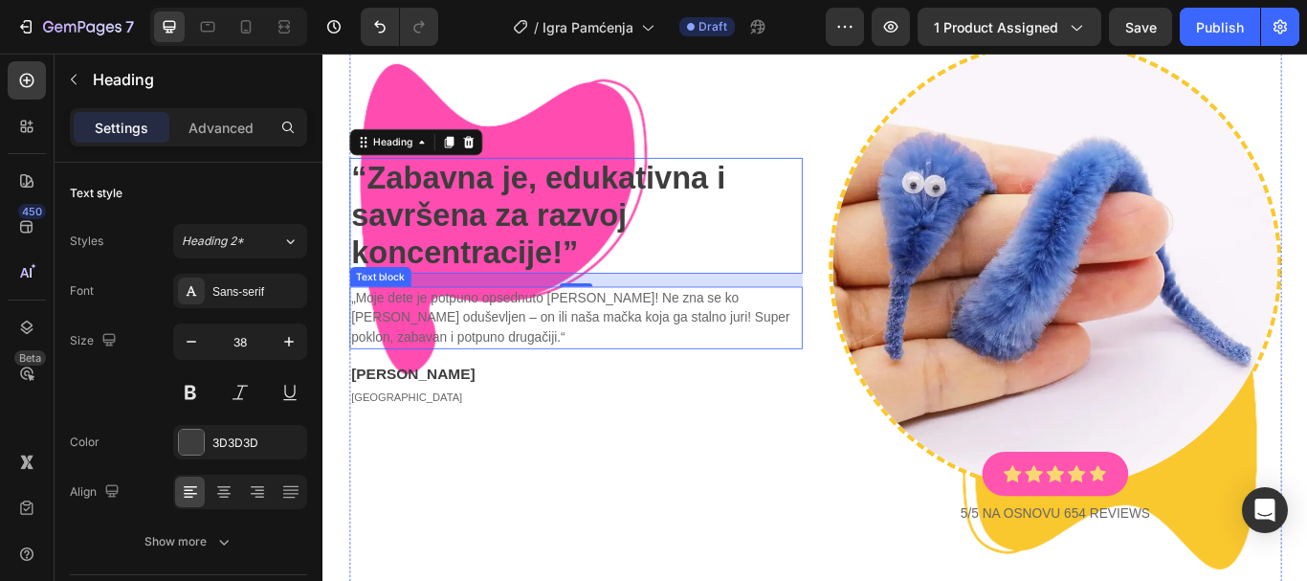
click at [407, 378] on p "„Moje dete je potpuno opsednuto [PERSON_NAME]! Ne zna se ko [PERSON_NAME] oduše…" at bounding box center [617, 361] width 524 height 69
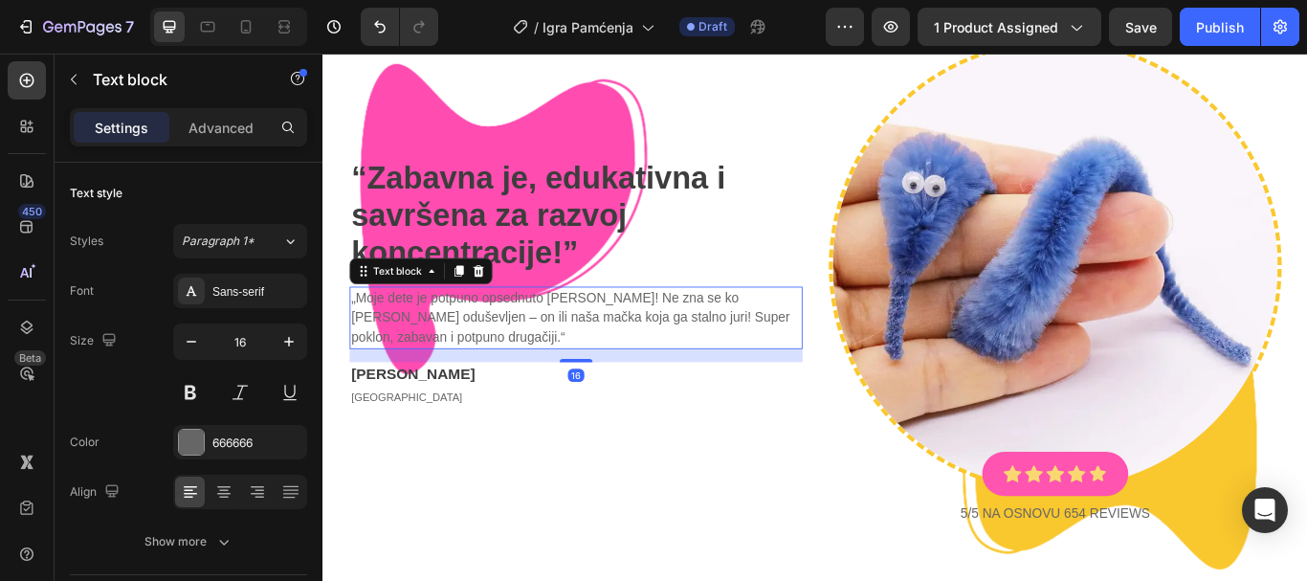
click at [412, 380] on p "„Moje dete je potpuno opsednuto [PERSON_NAME]! Ne zna se ko [PERSON_NAME] oduše…" at bounding box center [617, 361] width 524 height 69
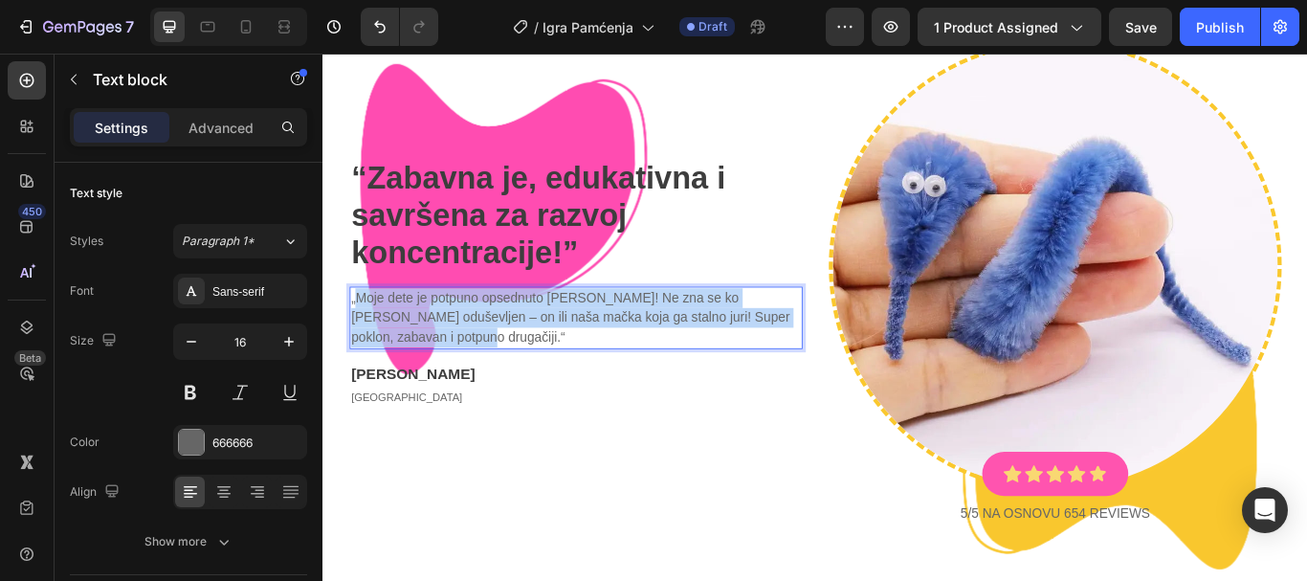
drag, startPoint x: 415, startPoint y: 381, endPoint x: 364, endPoint y: 339, distance: 65.9
click at [364, 339] on p "„Moje dete je potpuno opsednuto [PERSON_NAME]! Ne zna se ko [PERSON_NAME] oduše…" at bounding box center [617, 361] width 524 height 69
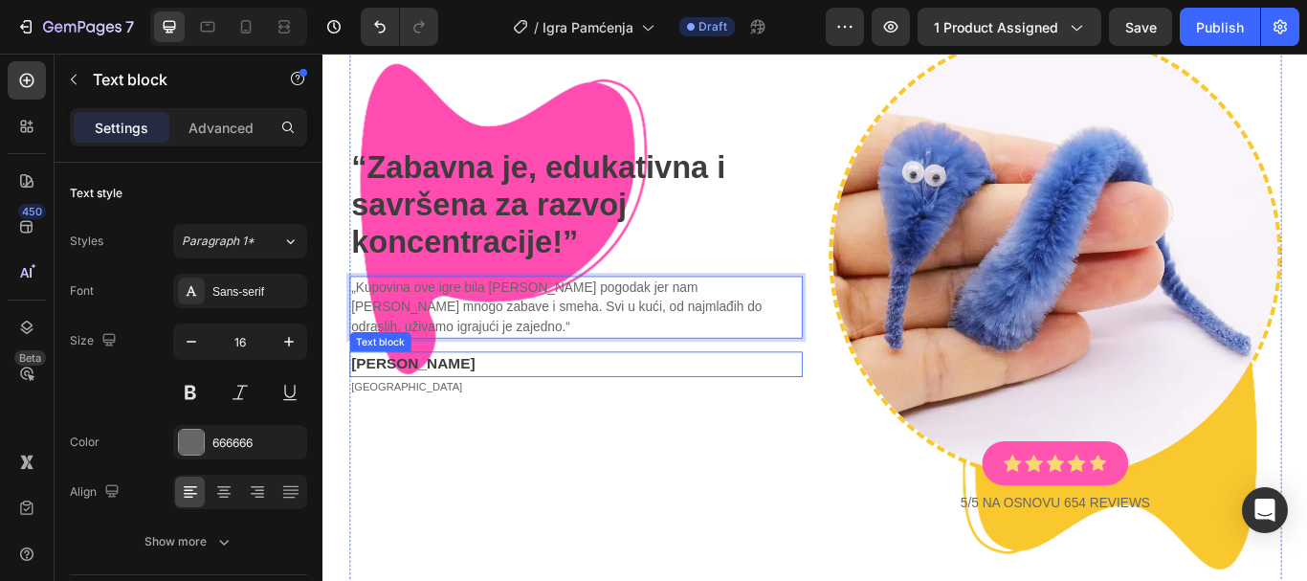
click at [393, 404] on p "[PERSON_NAME]" at bounding box center [617, 417] width 524 height 26
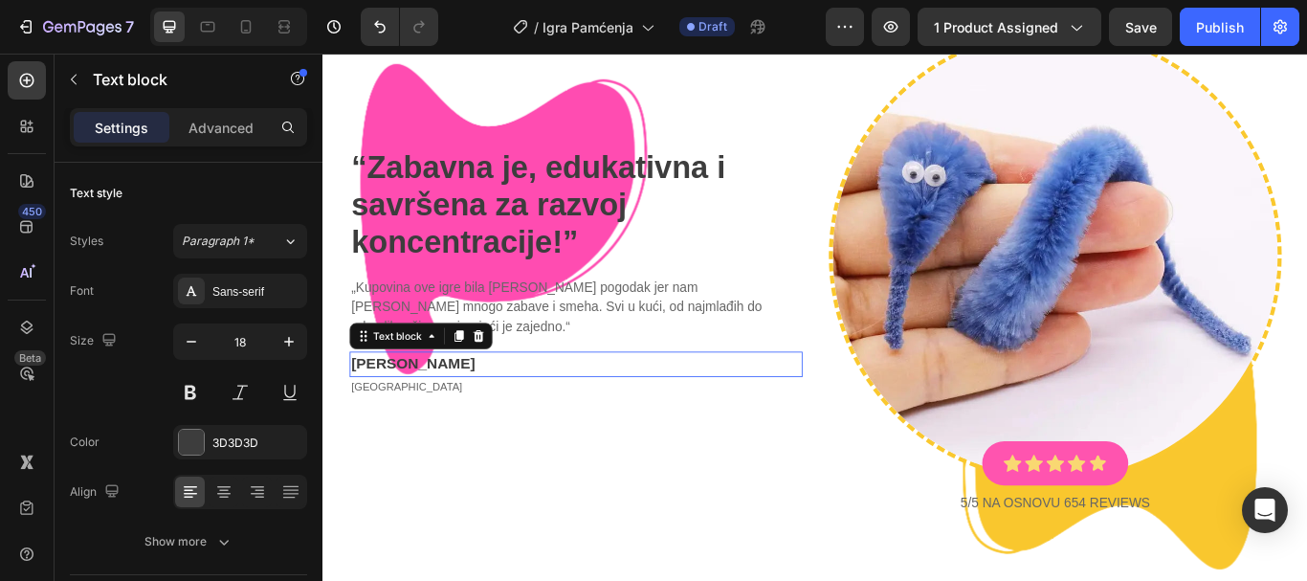
click at [393, 404] on p "[PERSON_NAME]" at bounding box center [617, 417] width 524 height 26
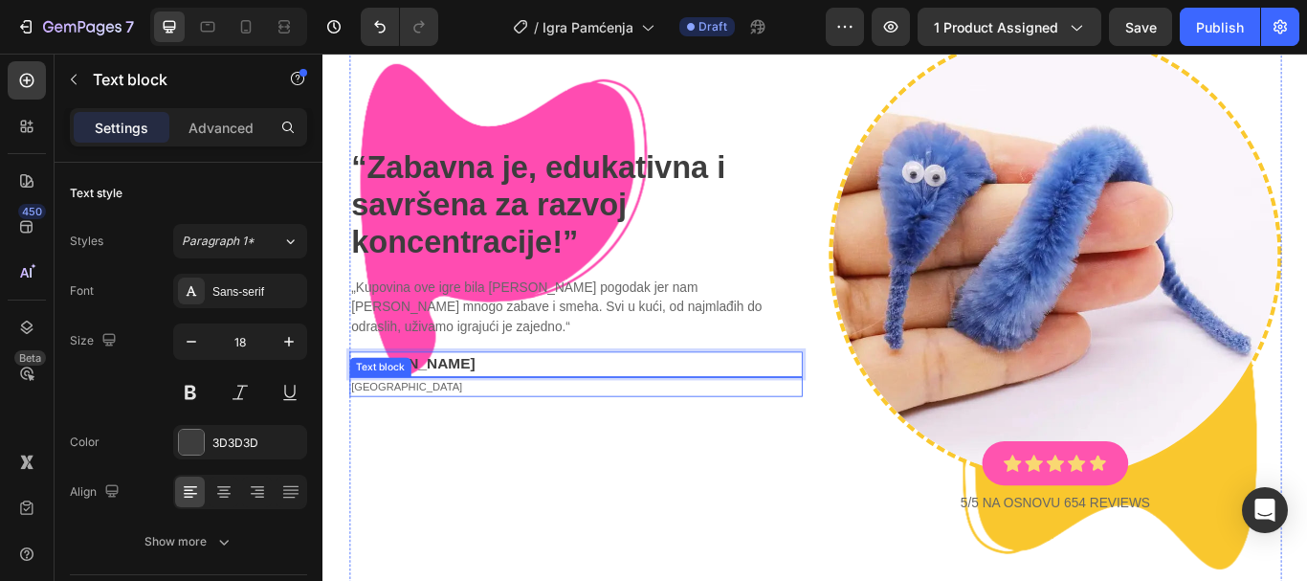
click at [394, 433] on p "[GEOGRAPHIC_DATA]" at bounding box center [617, 442] width 524 height 19
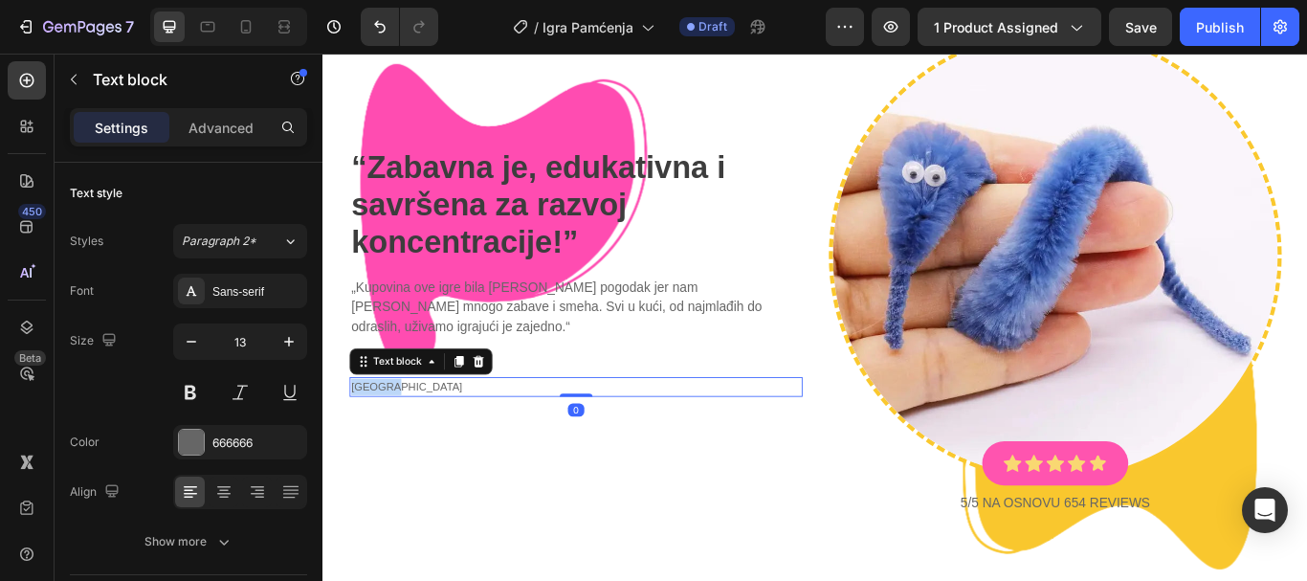
click at [394, 433] on p "[GEOGRAPHIC_DATA]" at bounding box center [617, 442] width 524 height 19
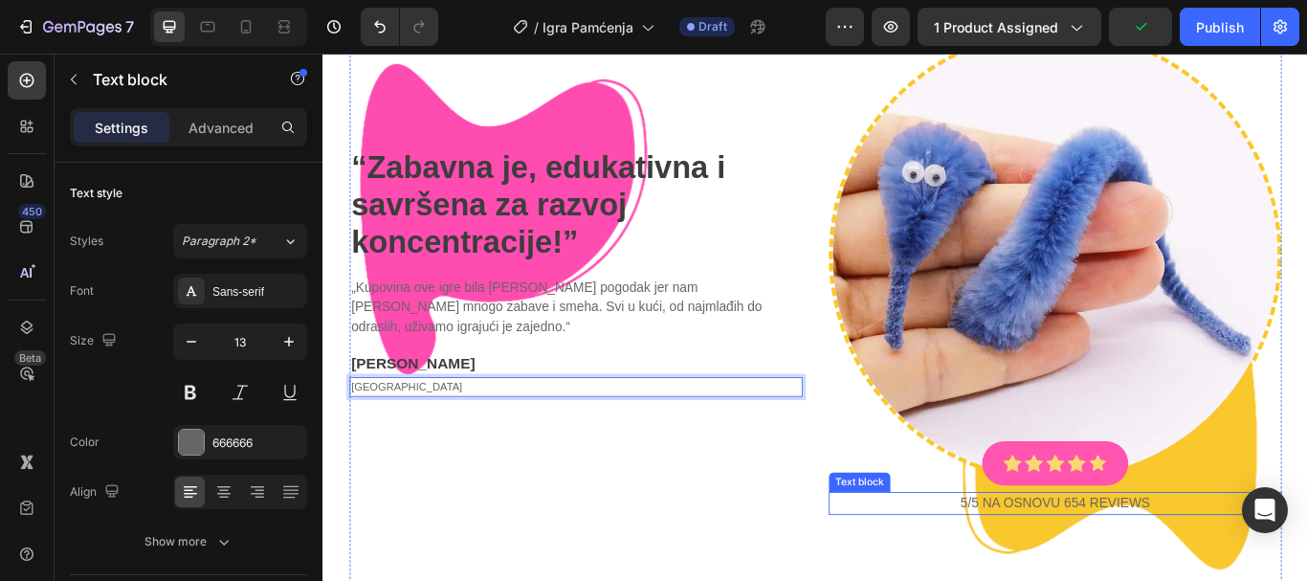
click at [1182, 569] on p "5/5 NA OSNOVU 654 reviews" at bounding box center [1176, 578] width 524 height 23
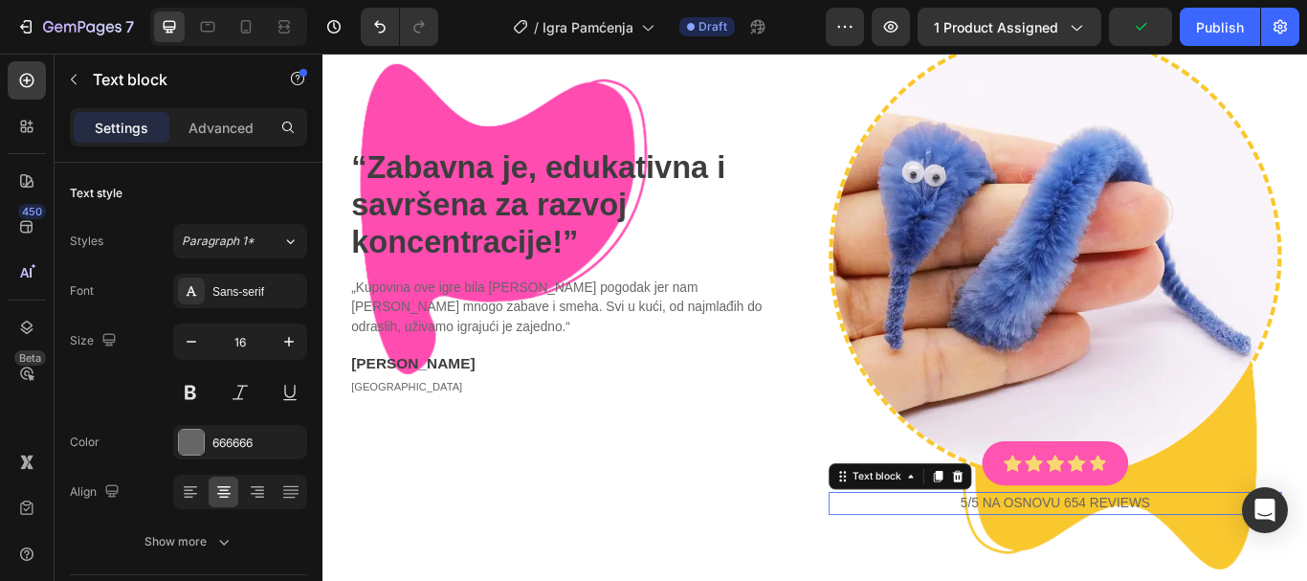
click at [1182, 569] on p "5/5 NA OSNOVU 654 reviews" at bounding box center [1176, 578] width 524 height 23
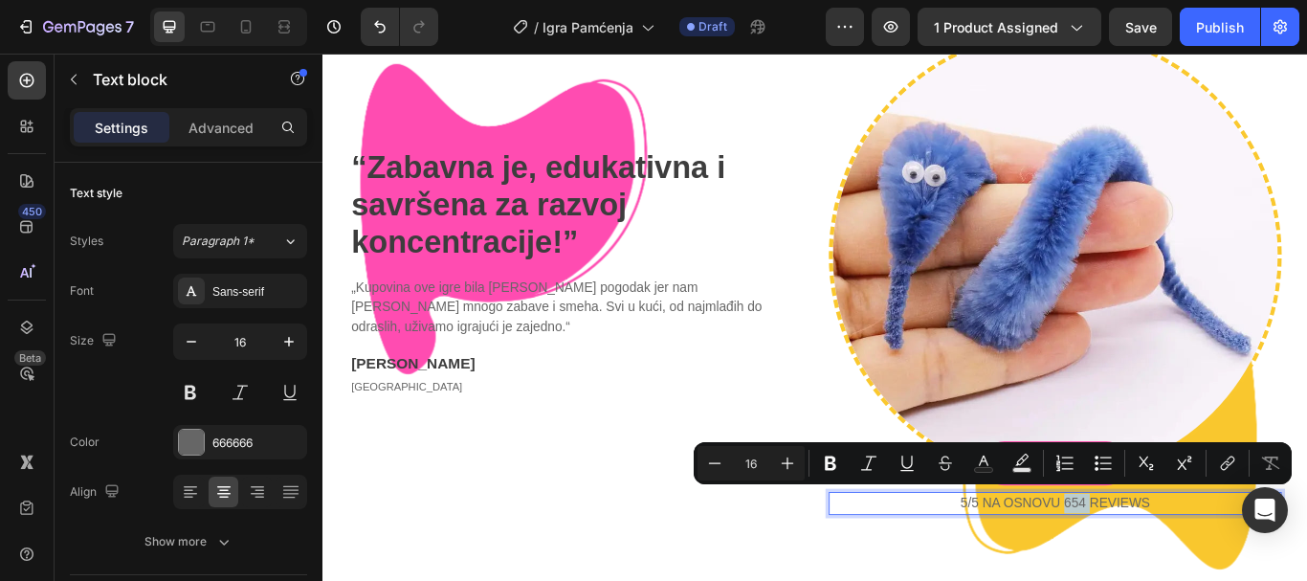
click at [1182, 569] on p "5/5 NA OSNOVU 654 reviews" at bounding box center [1176, 578] width 524 height 23
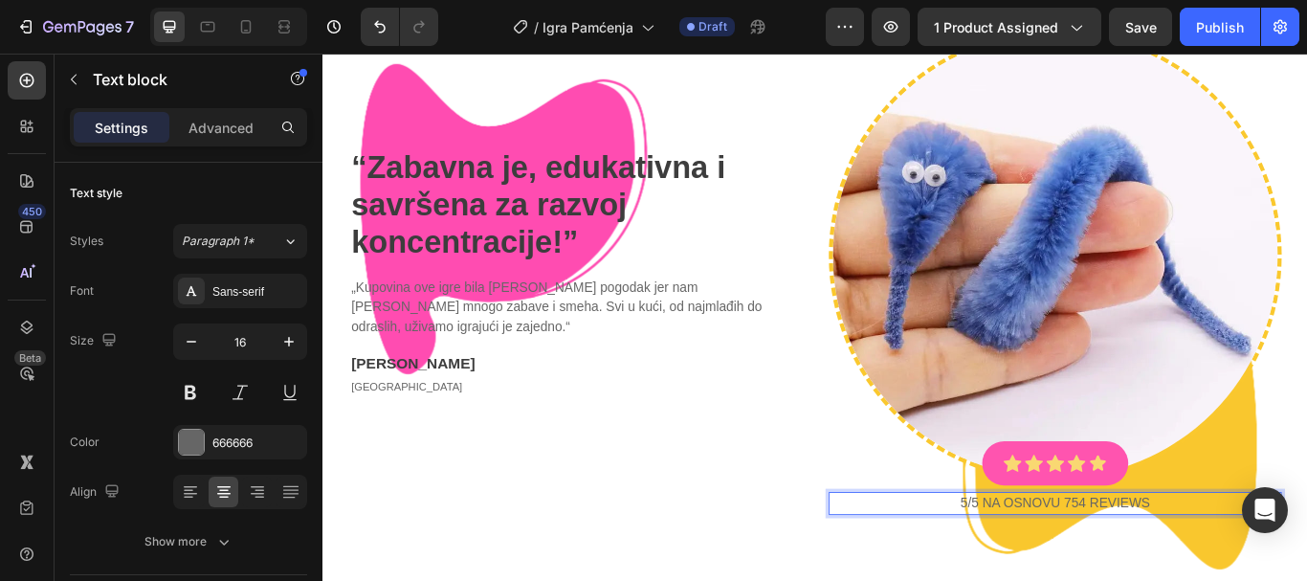
click at [1190, 571] on p "5/5 NA OSNOVU 754 reviews" at bounding box center [1176, 578] width 524 height 23
click at [1202, 568] on p "5/5 NA OSNOVU 714 reviews" at bounding box center [1176, 578] width 524 height 23
click at [1193, 568] on p "5/5 NA OSNOVU 714 reviews" at bounding box center [1176, 578] width 524 height 23
click at [1197, 568] on p "5/5 NA OSNOVU 714 reviews" at bounding box center [1176, 578] width 524 height 23
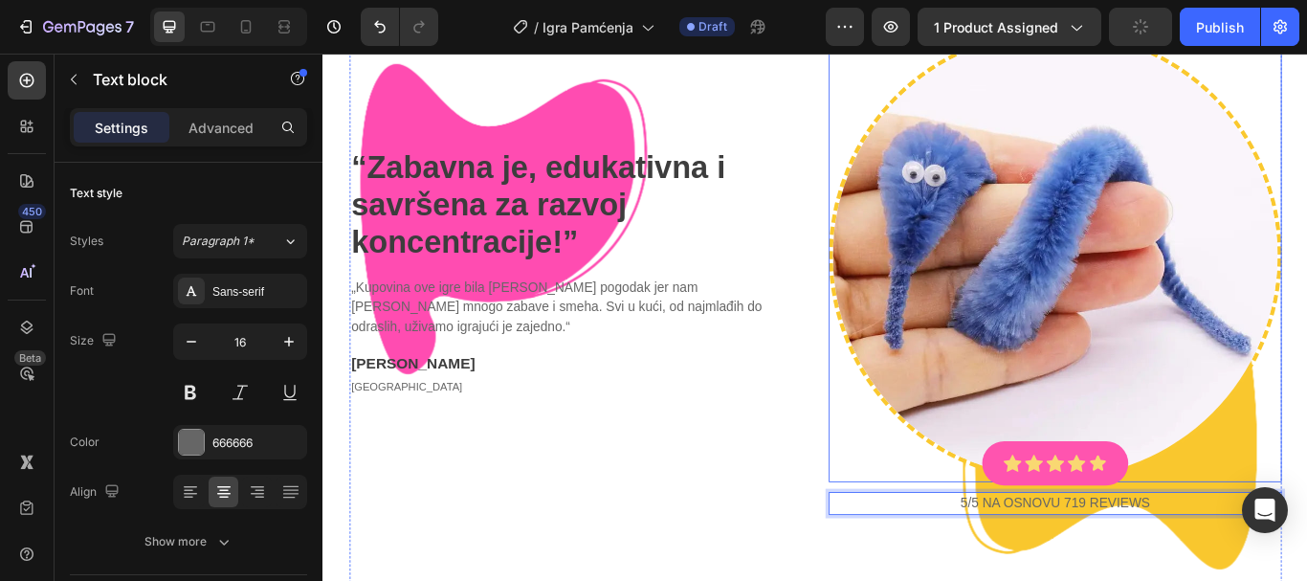
click at [1061, 302] on img at bounding box center [1176, 290] width 528 height 528
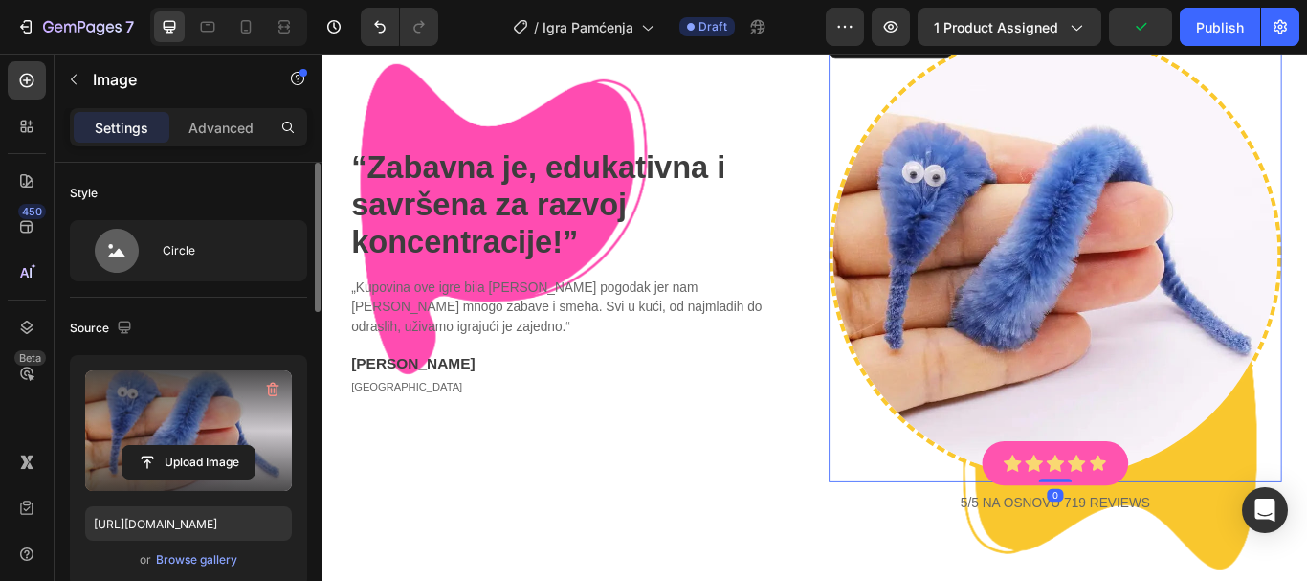
click at [224, 408] on label at bounding box center [188, 430] width 207 height 121
click at [224, 446] on input "file" at bounding box center [188, 462] width 132 height 33
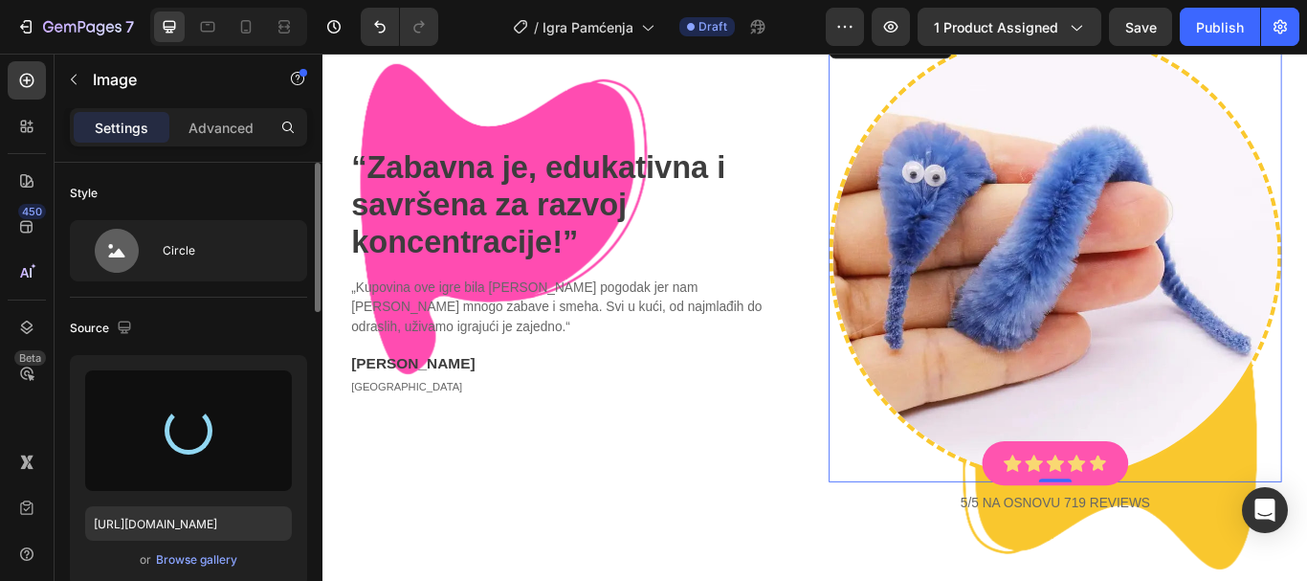
type input "[URL][DOMAIN_NAME]"
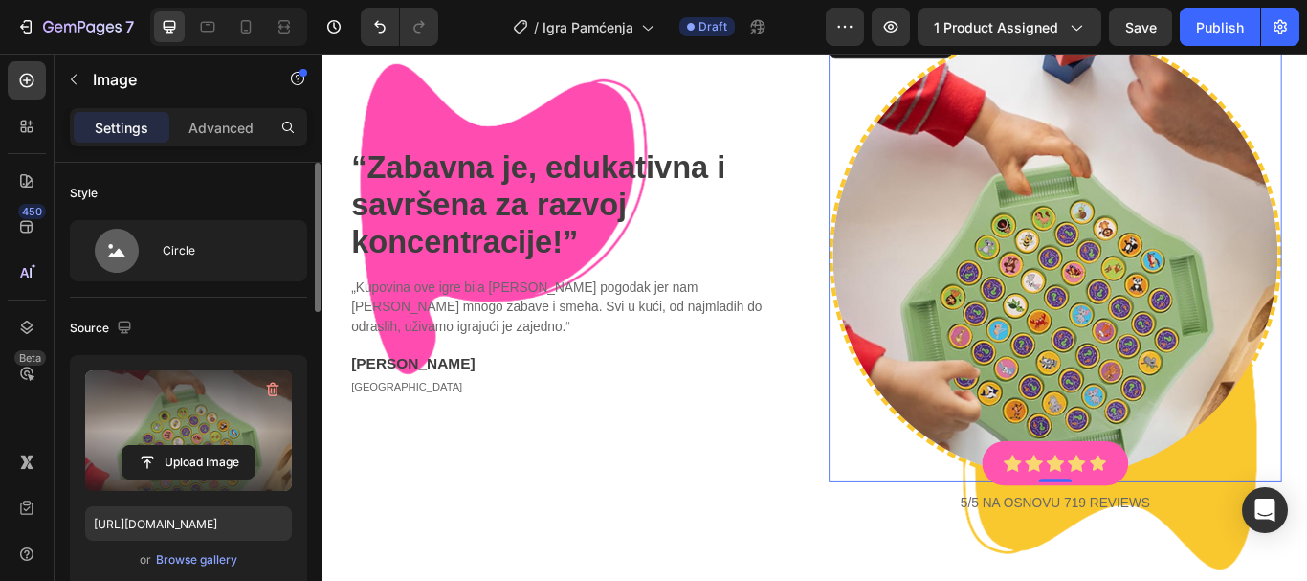
click at [208, 423] on label at bounding box center [188, 430] width 207 height 121
click at [208, 446] on input "file" at bounding box center [188, 462] width 132 height 33
click at [206, 422] on label at bounding box center [188, 430] width 207 height 121
click at [206, 446] on input "file" at bounding box center [188, 462] width 132 height 33
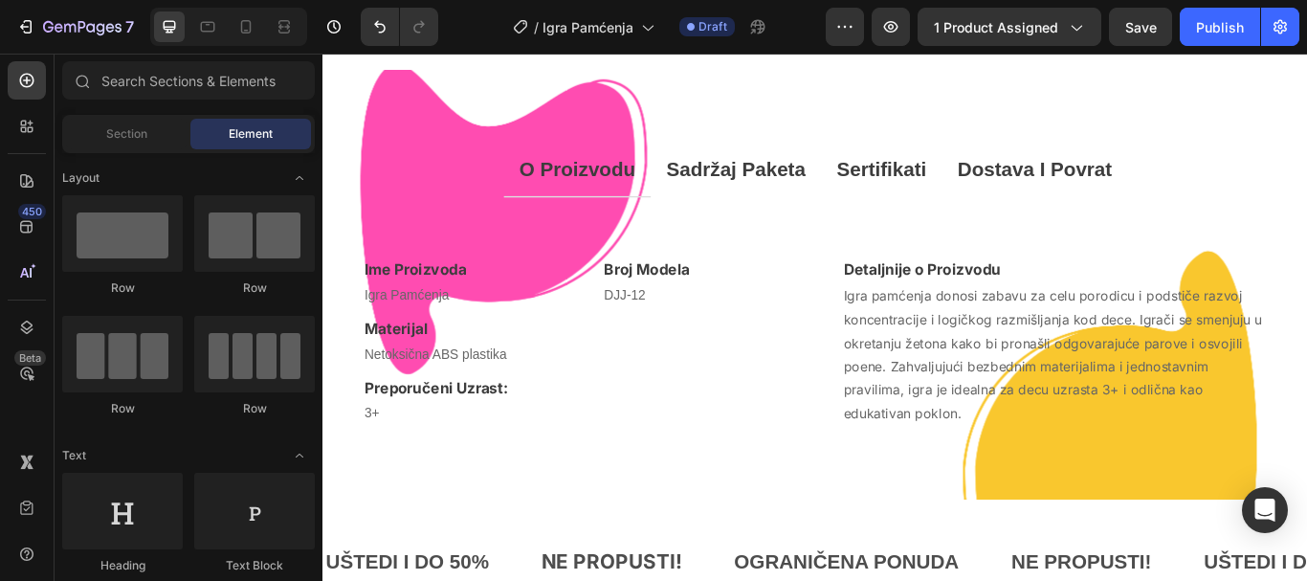
scroll to position [1841, 0]
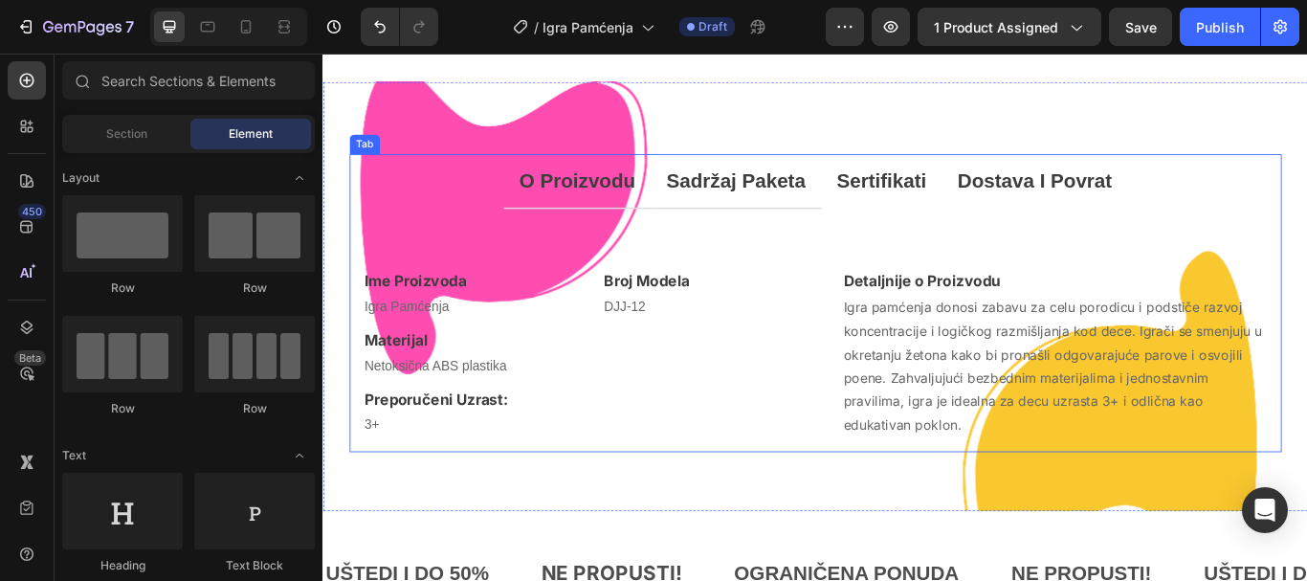
click at [817, 223] on p "sadržaj paketa" at bounding box center [803, 202] width 162 height 41
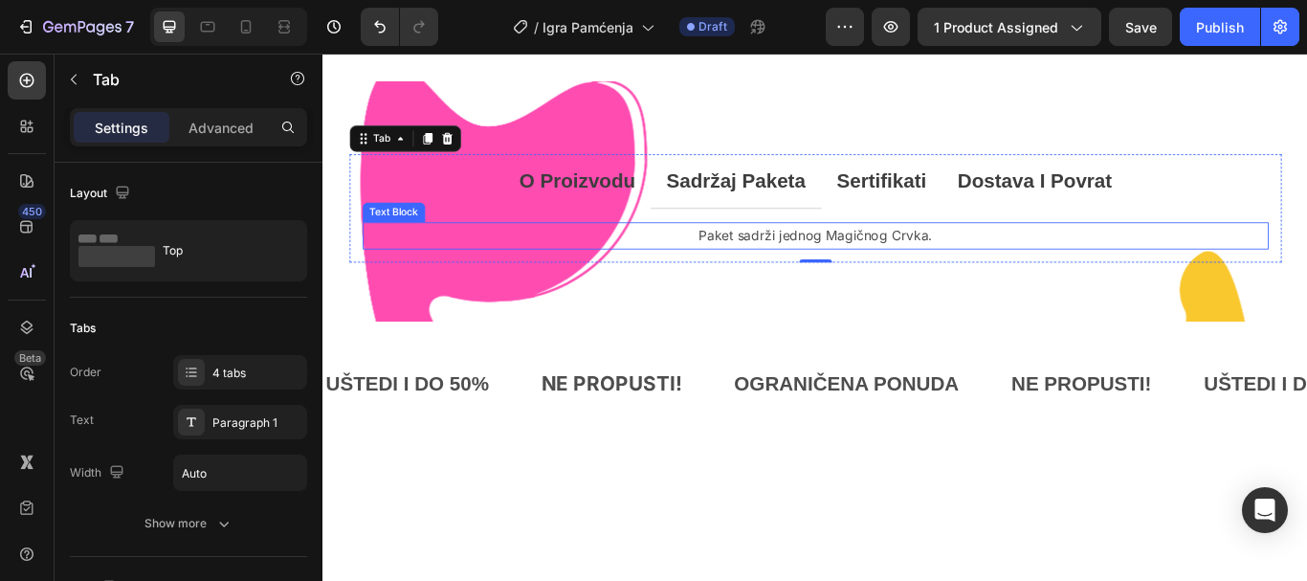
click at [867, 280] on p "Paket sadrži jednog Magičnog Crvka." at bounding box center [896, 267] width 1052 height 28
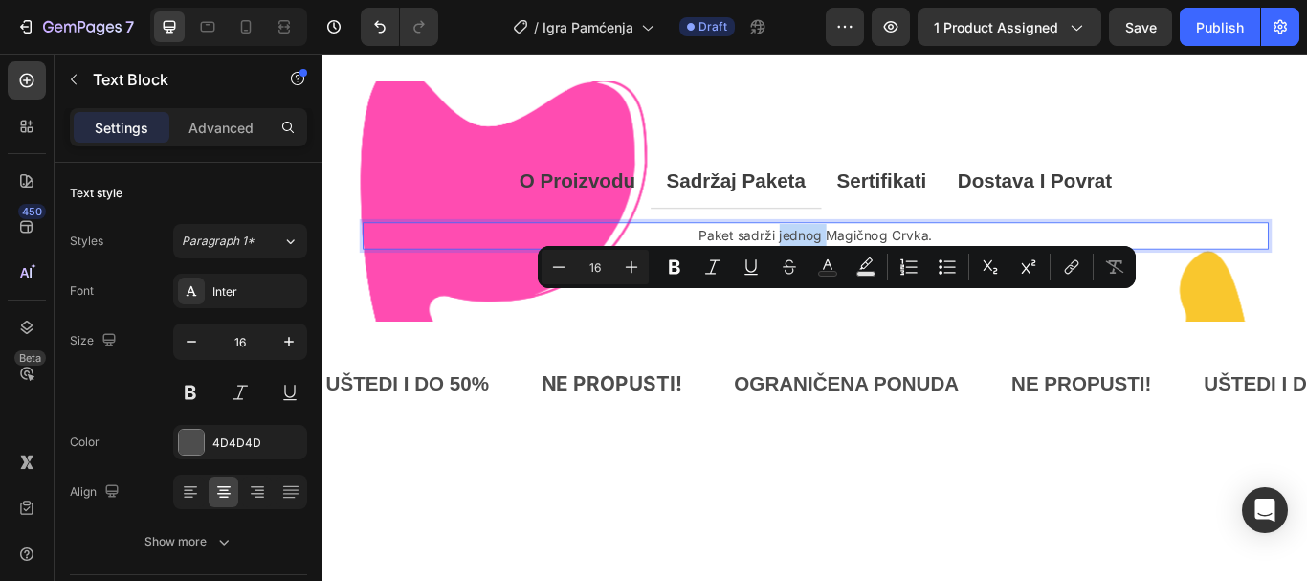
click at [910, 280] on p "Paket sadrži jednog Magičnog Crvka." at bounding box center [896, 267] width 1052 height 28
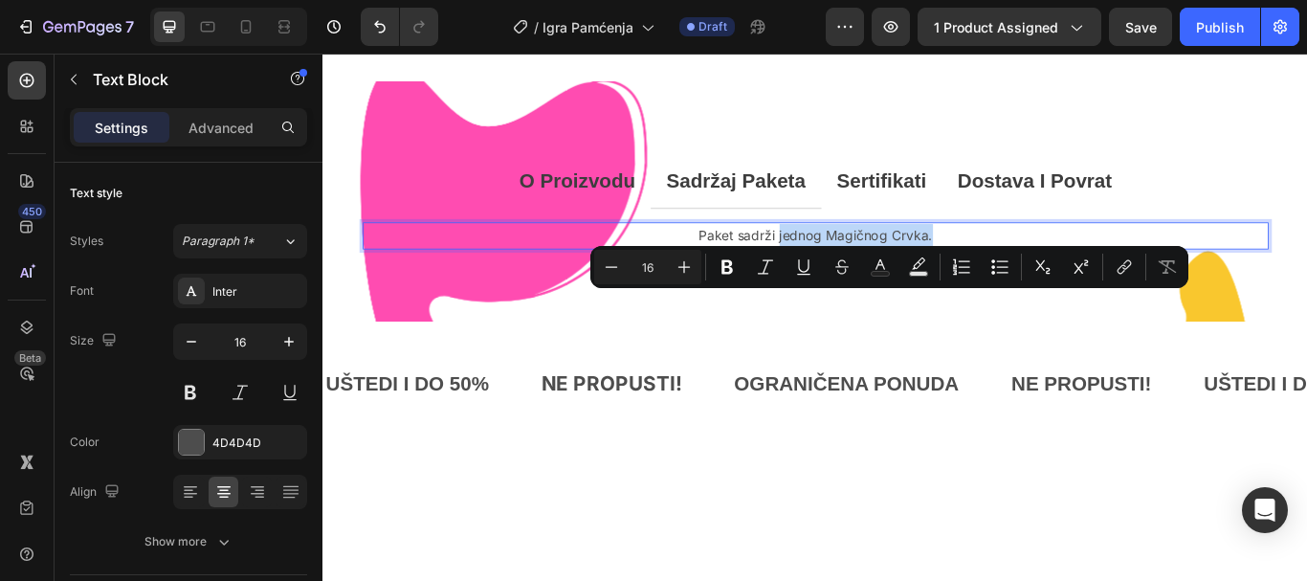
drag, startPoint x: 1034, startPoint y: 341, endPoint x: 848, endPoint y: 345, distance: 186.6
click at [848, 280] on p "Paket sadrži jednog Magičnog Crvka." at bounding box center [896, 267] width 1052 height 28
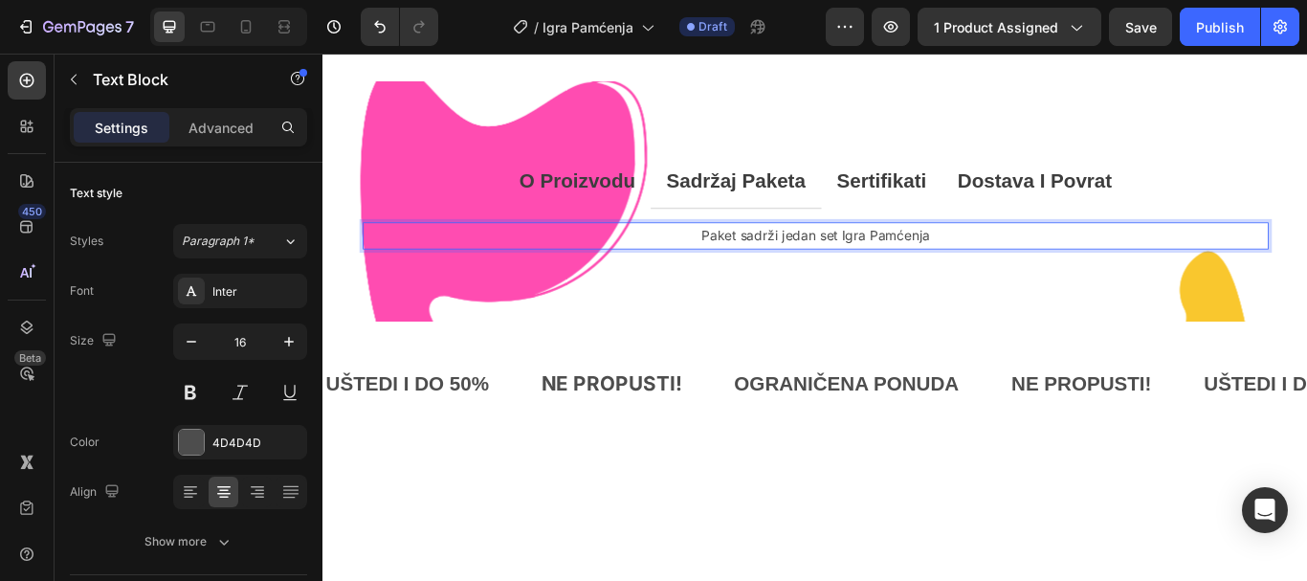
click at [944, 280] on p "Paket sadrži jedan set Igra Pamćenja" at bounding box center [896, 267] width 1052 height 28
click at [1047, 280] on p "Paket sadrži jedan set Igre Pamćenja" at bounding box center [896, 267] width 1052 height 28
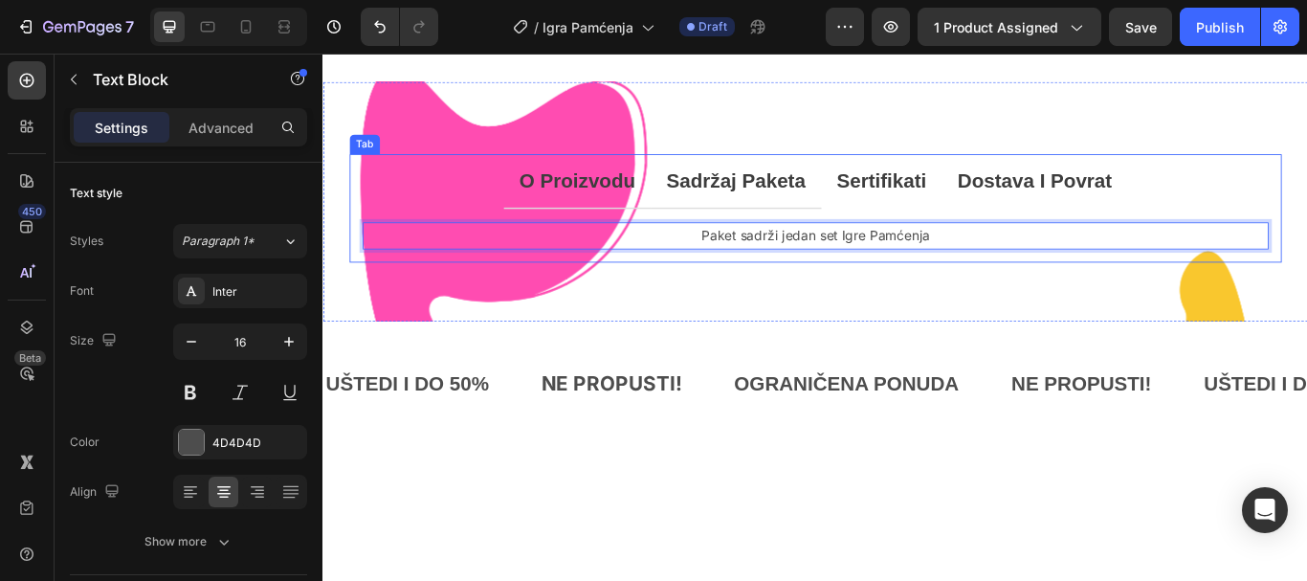
click at [613, 223] on p "o proizvodu" at bounding box center [618, 202] width 135 height 41
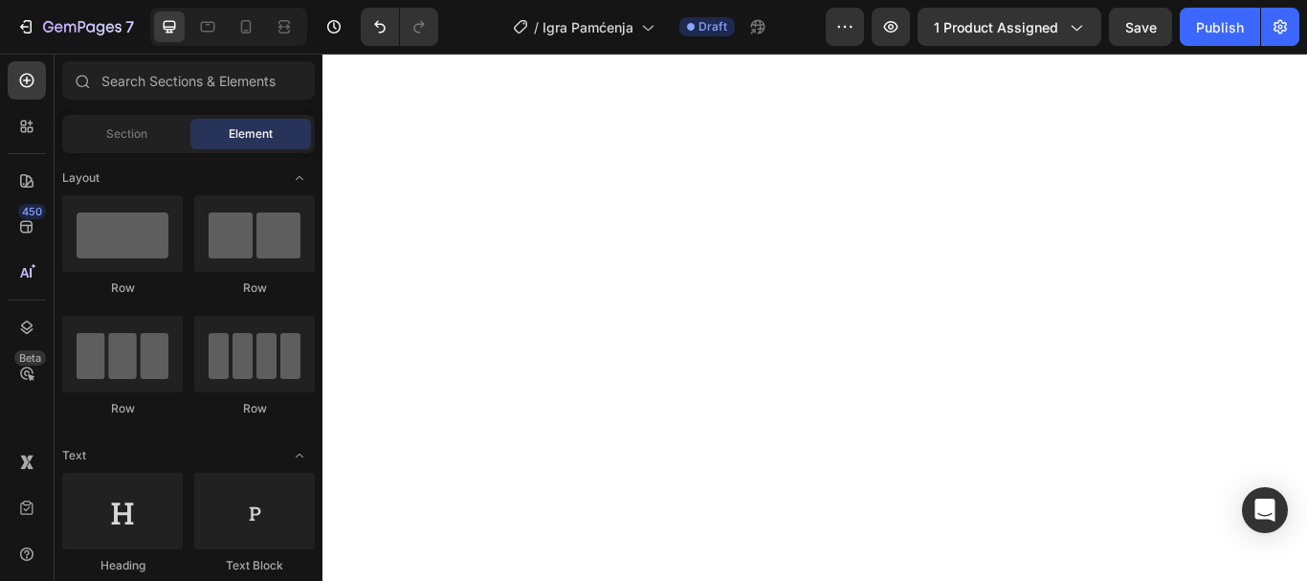
scroll to position [74, 0]
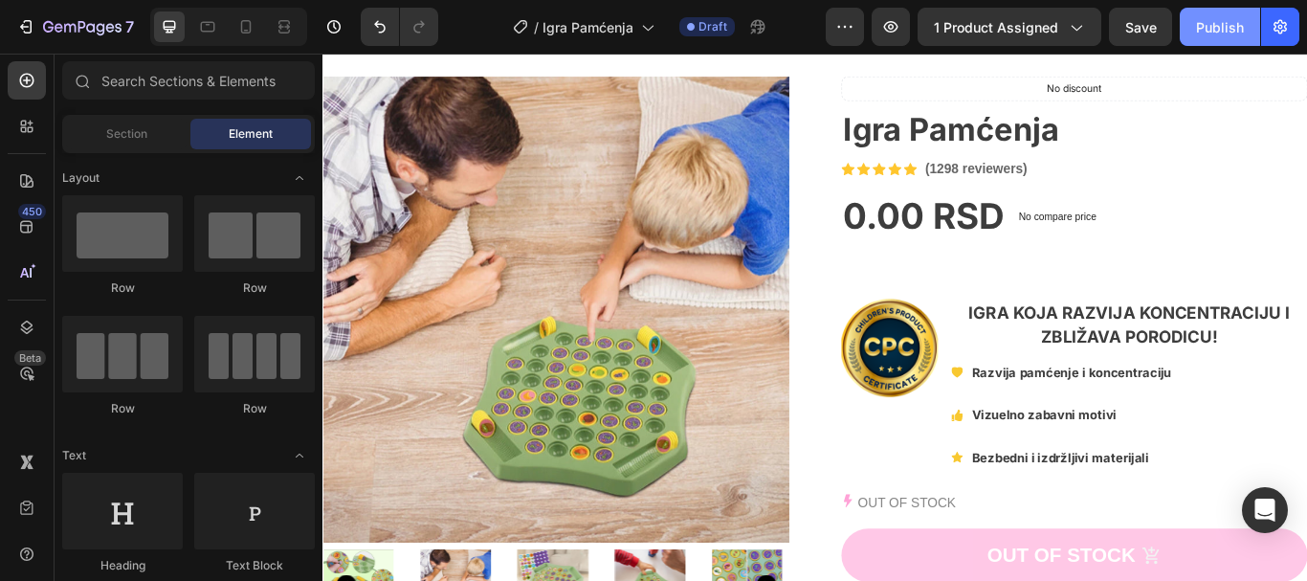
click at [1221, 42] on button "Publish" at bounding box center [1219, 27] width 80 height 38
